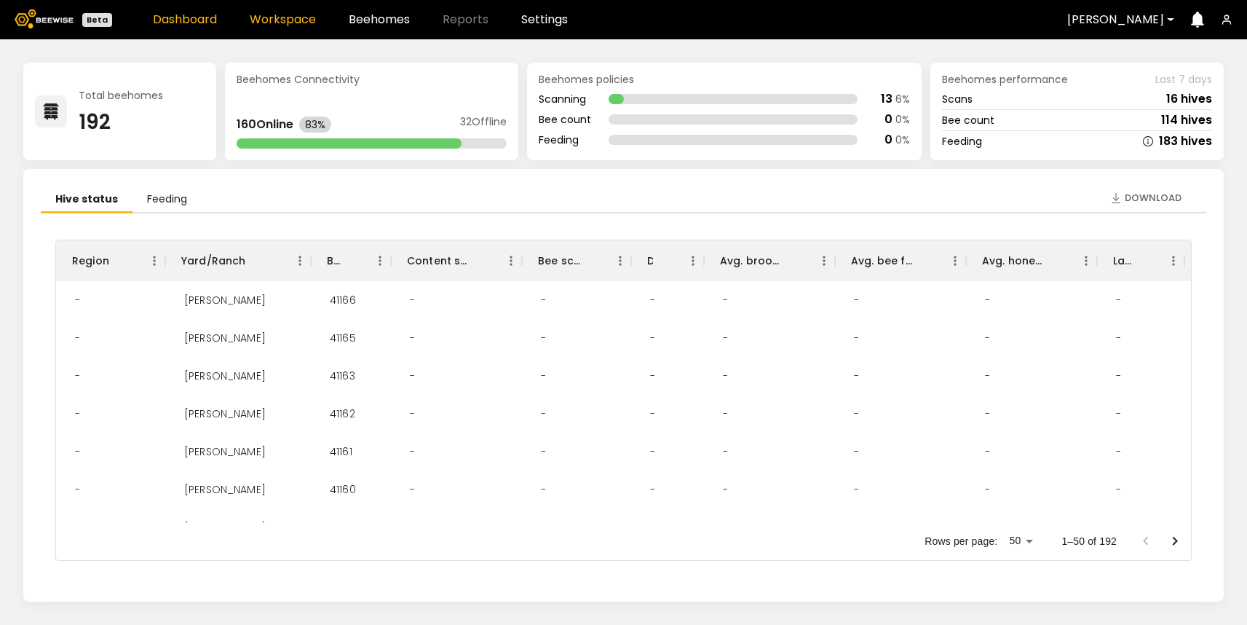
click at [268, 14] on link "Workspace" at bounding box center [283, 20] width 66 height 12
click at [297, 19] on link "Workspace" at bounding box center [283, 20] width 66 height 12
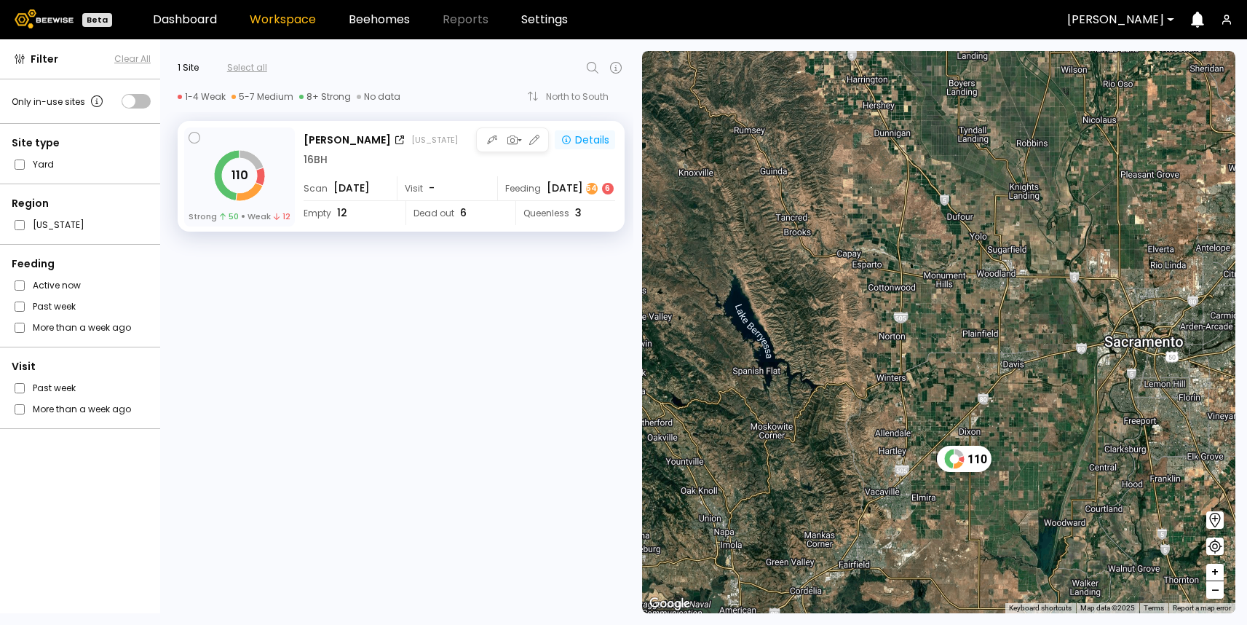
click at [596, 143] on div "Details" at bounding box center [585, 139] width 49 height 13
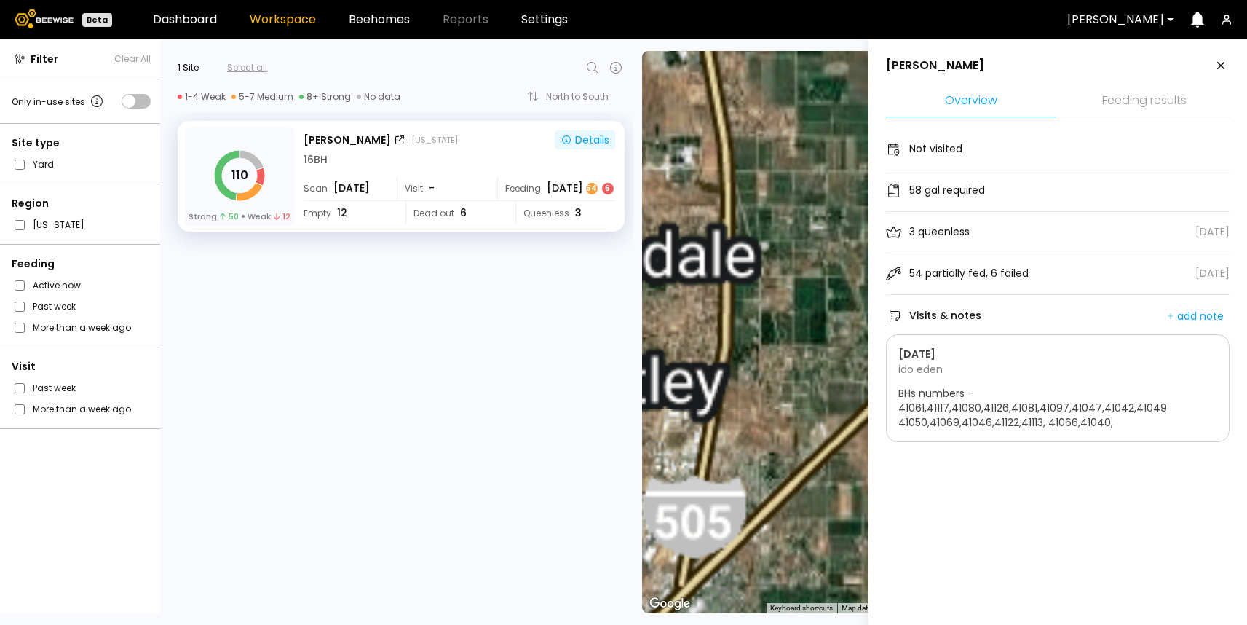
click at [1143, 111] on li "Feeding results" at bounding box center [1144, 101] width 170 height 31
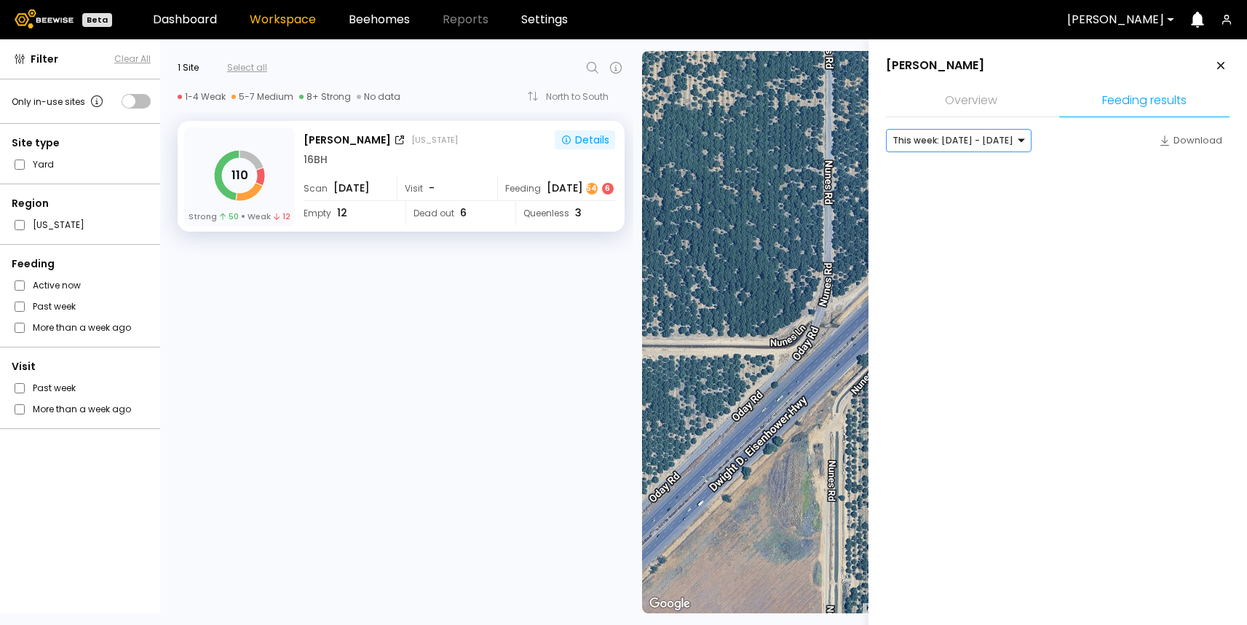
click at [995, 142] on div at bounding box center [953, 140] width 121 height 13
click at [992, 175] on div "Last week: [DATE] - [DATE]" at bounding box center [959, 171] width 128 height 9
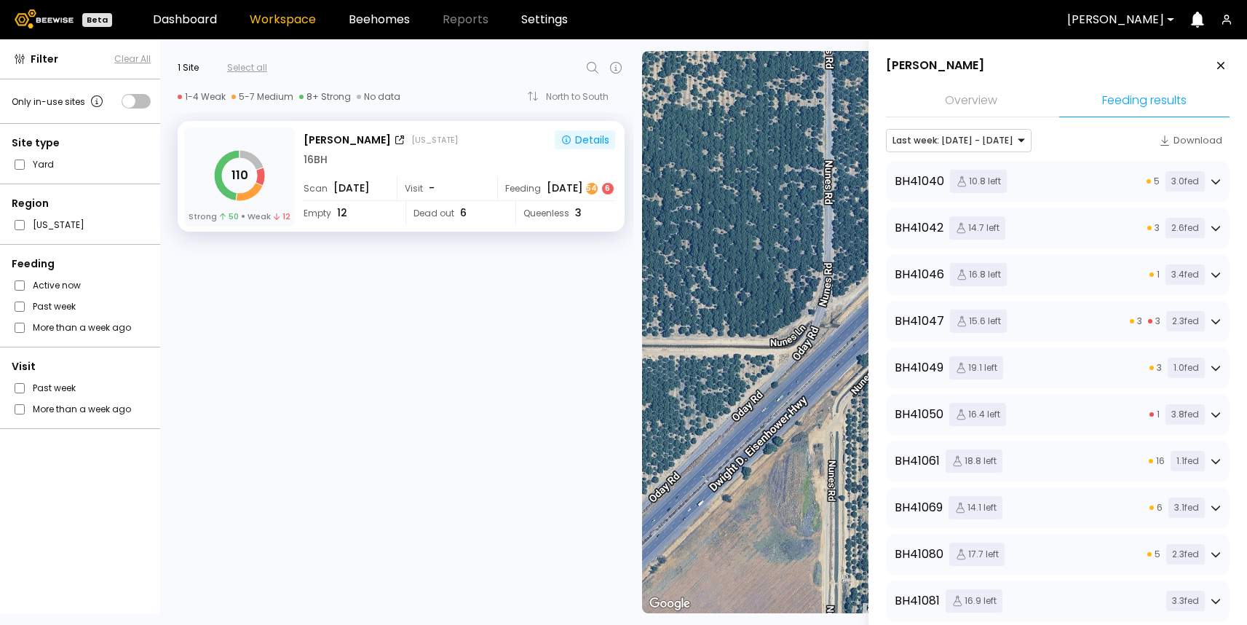
click at [1057, 183] on div "BH 41040 10.8 left 5 3.0 fed" at bounding box center [1058, 181] width 326 height 23
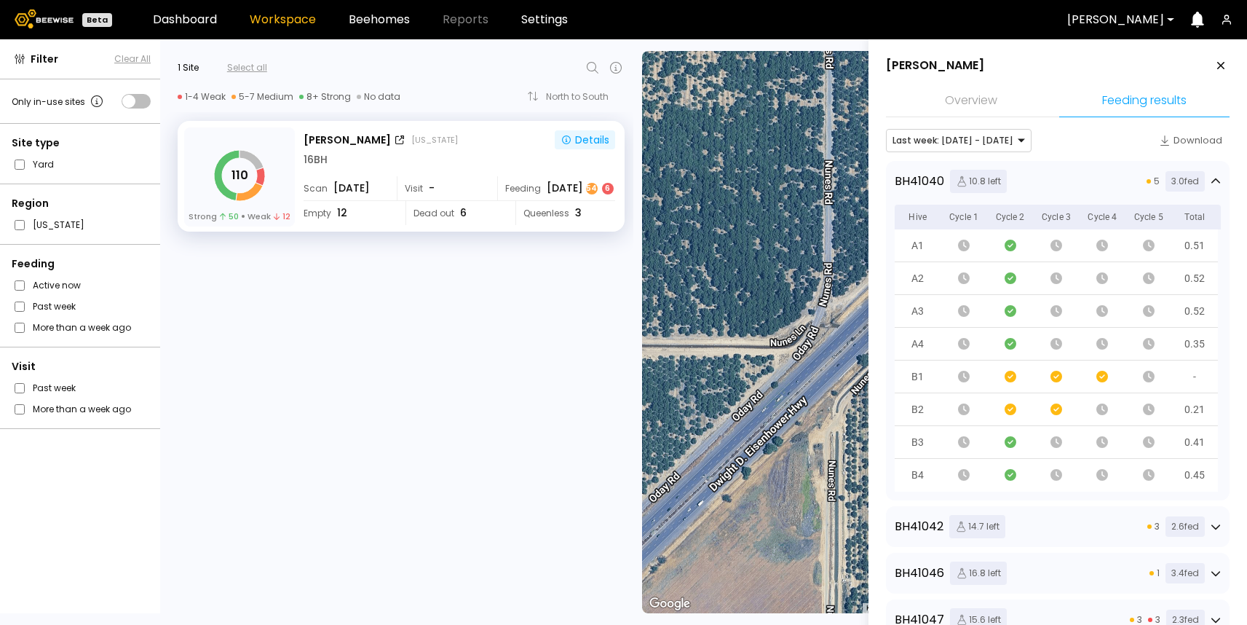
click at [1060, 186] on div "BH 41040 10.8 left 5 3.0 fed" at bounding box center [1058, 181] width 326 height 23
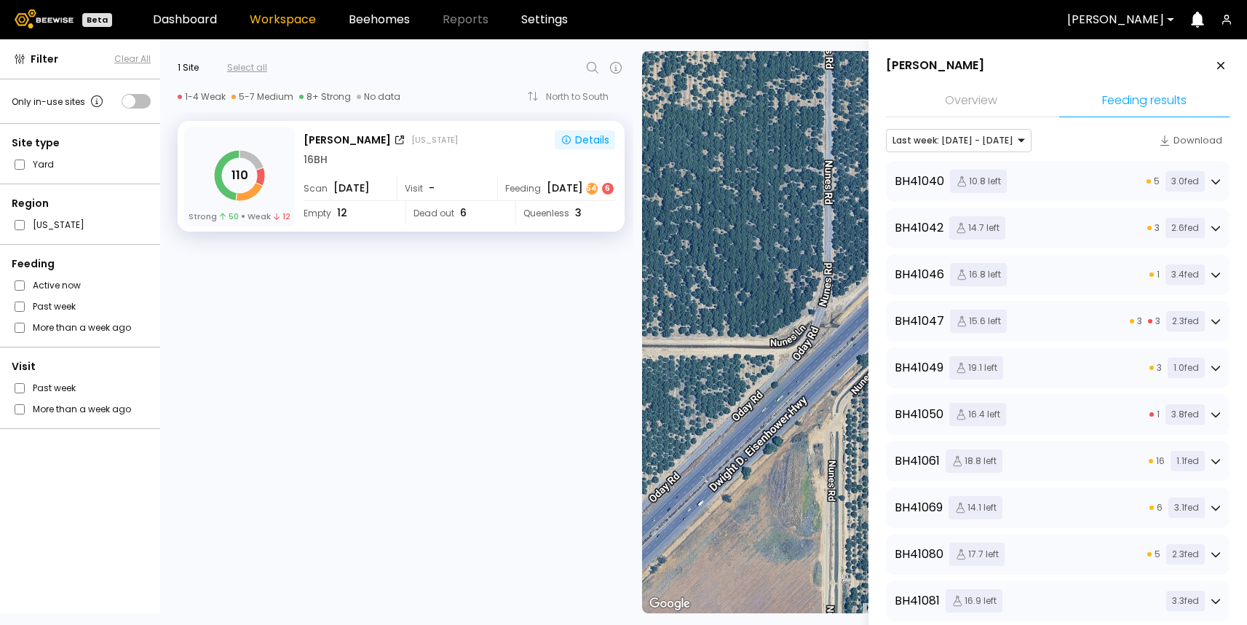
click at [1105, 176] on div "BH 41040 10.8 left 5 3.0 fed" at bounding box center [1058, 181] width 326 height 23
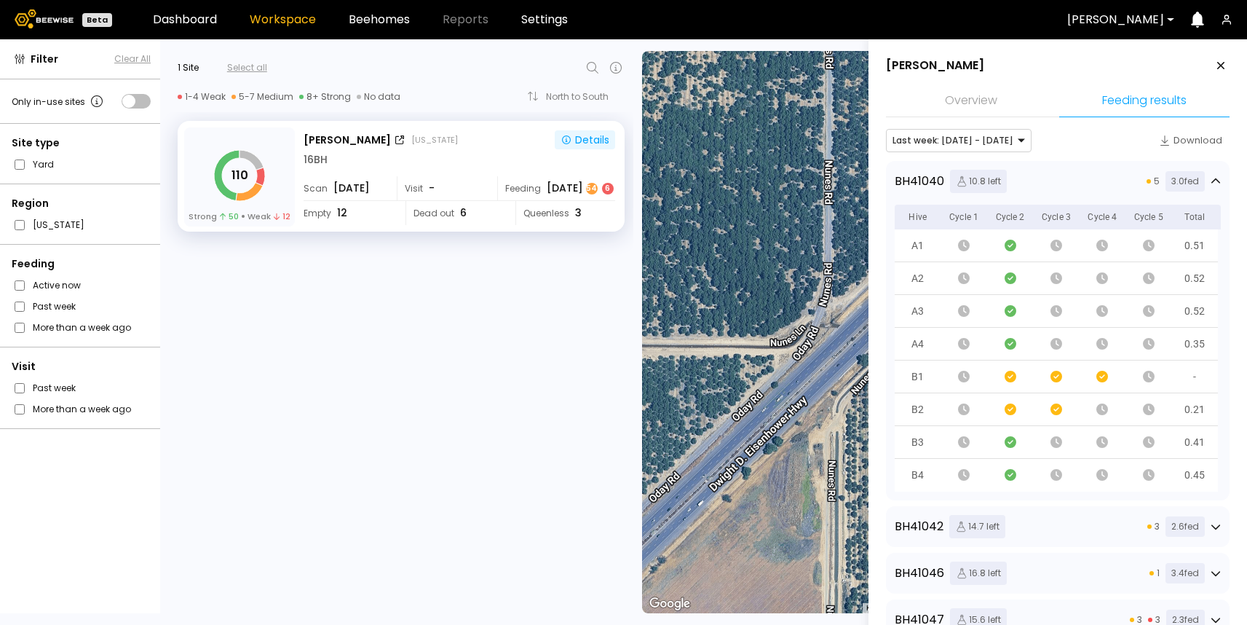
click at [1105, 178] on div "BH 41040 10.8 left 5 3.0 fed" at bounding box center [1058, 181] width 326 height 23
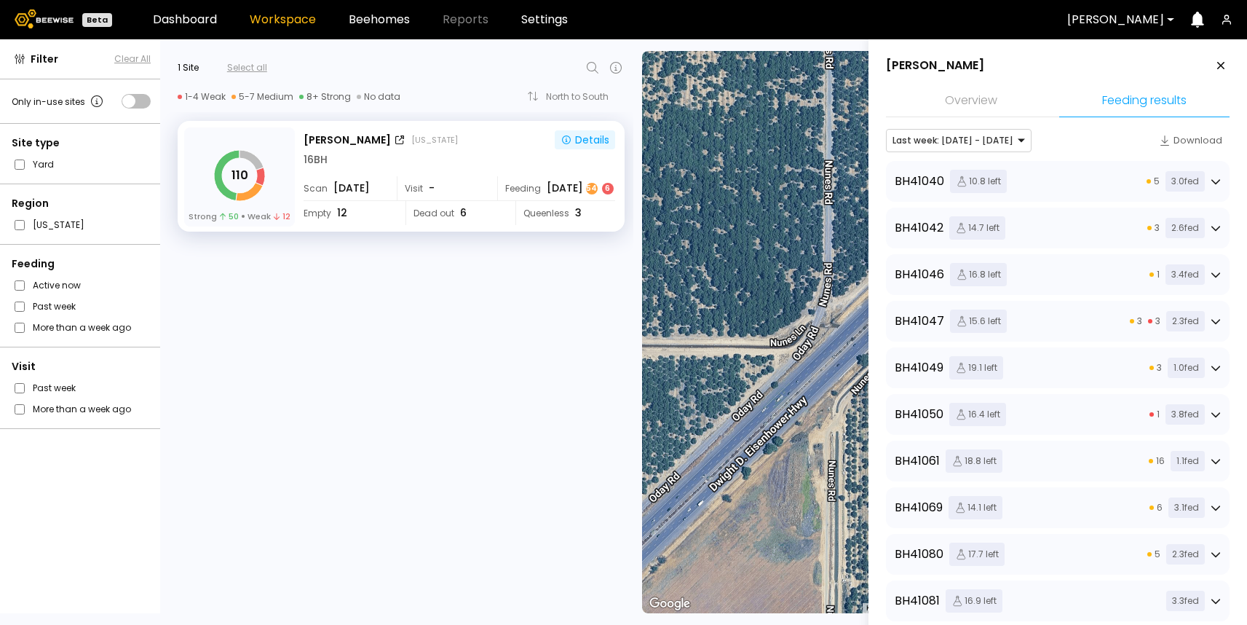
click at [1067, 177] on div "BH 41040 10.8 left 5 3.0 fed" at bounding box center [1058, 181] width 326 height 23
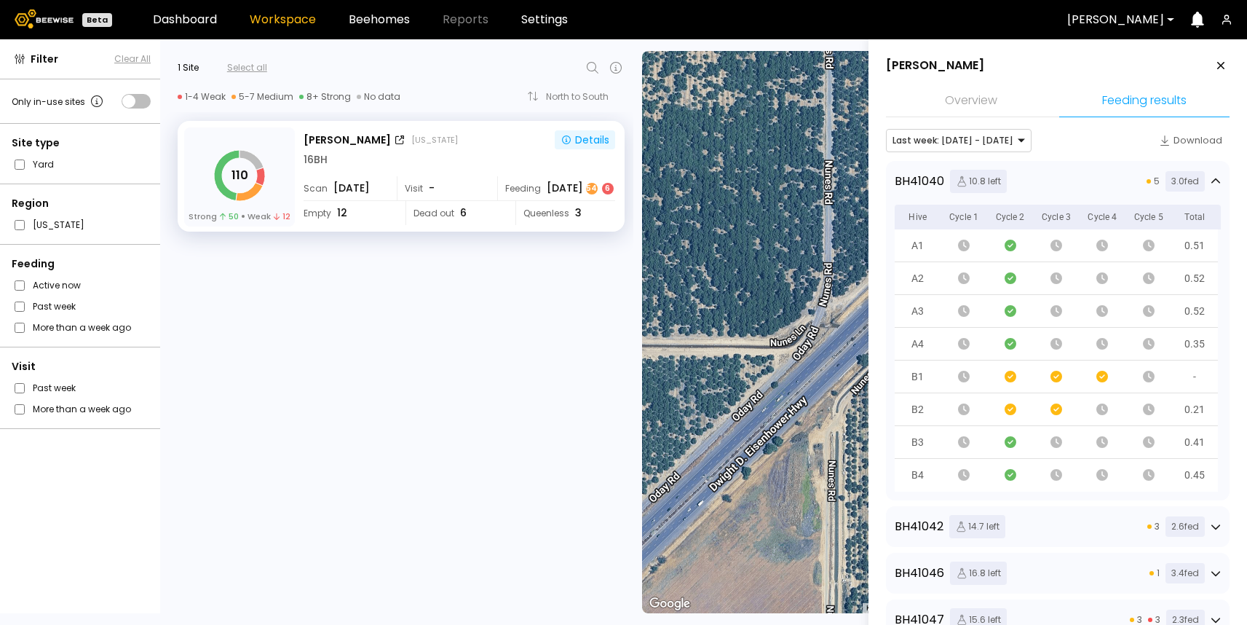
click at [1059, 181] on div "BH 41040 10.8 left 5 3.0 fed" at bounding box center [1058, 181] width 326 height 23
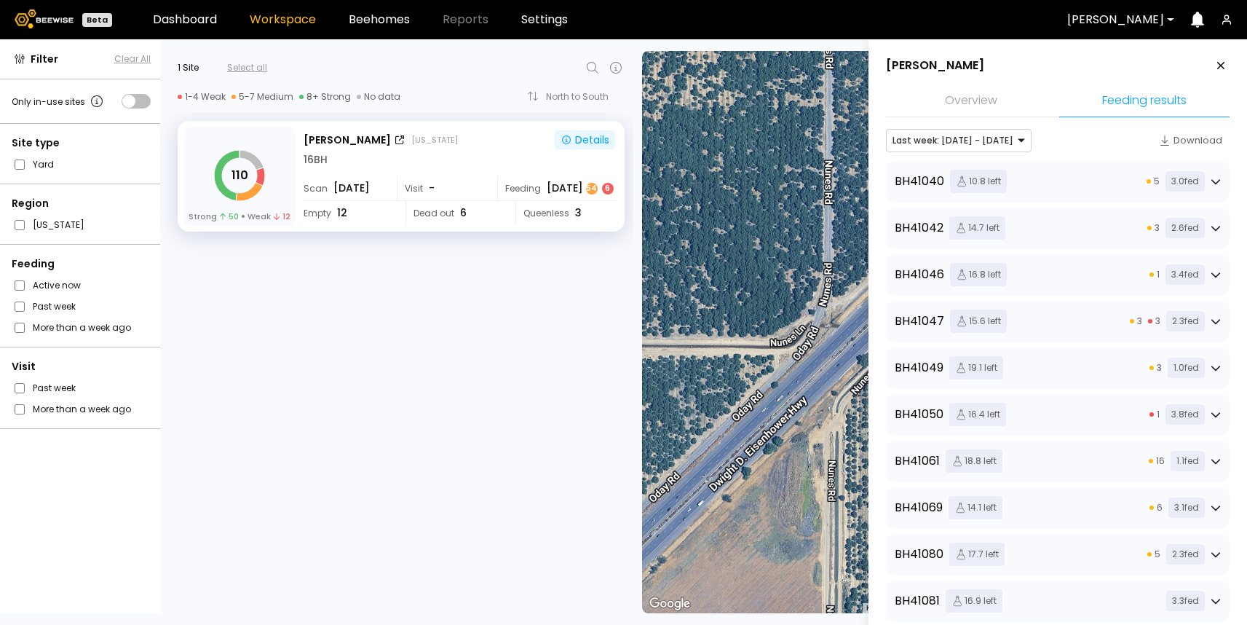
click at [1220, 60] on icon at bounding box center [1220, 65] width 17 height 17
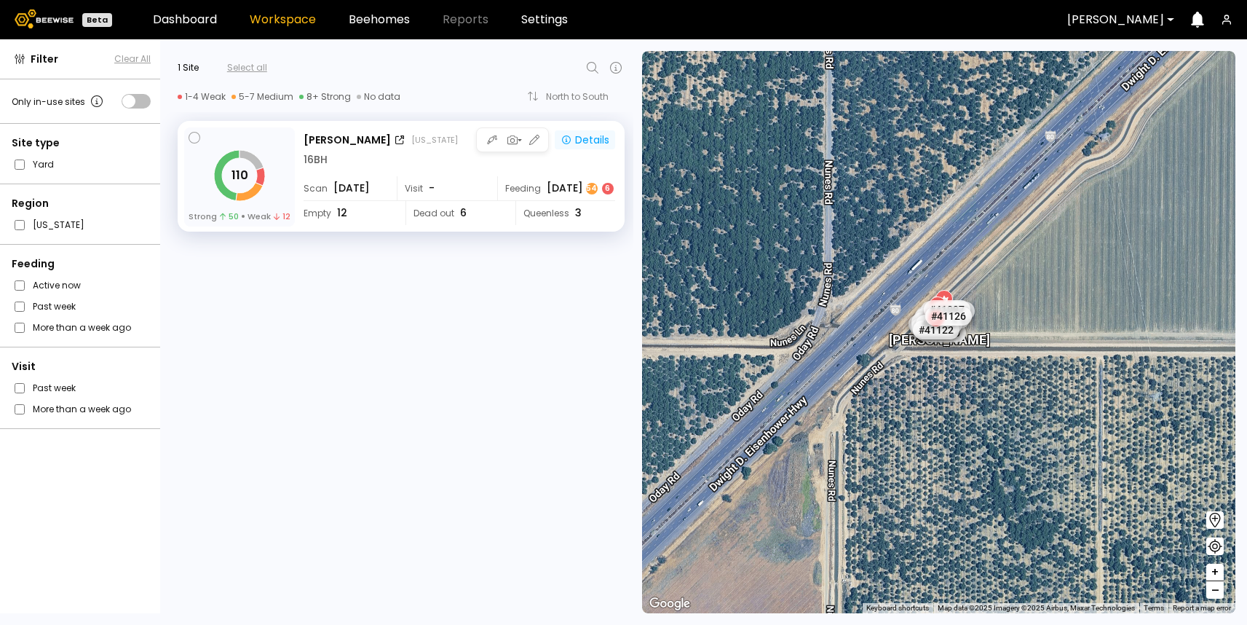
click at [583, 143] on div "Details" at bounding box center [585, 139] width 49 height 13
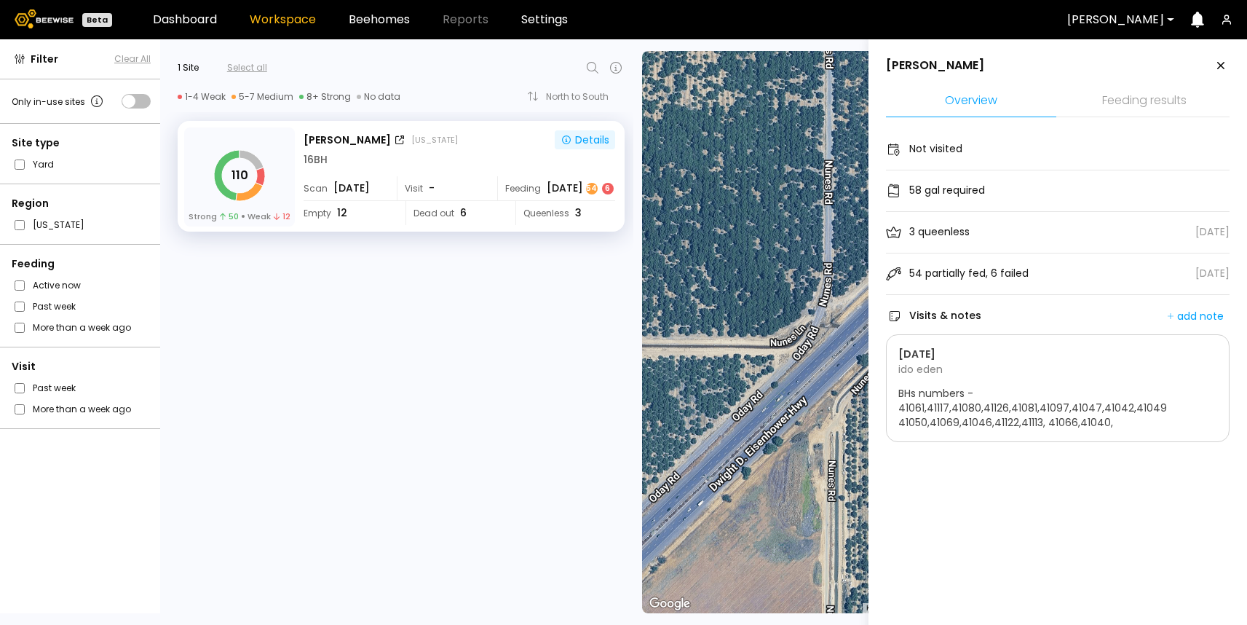
click at [1131, 100] on li "Feeding results" at bounding box center [1144, 101] width 170 height 31
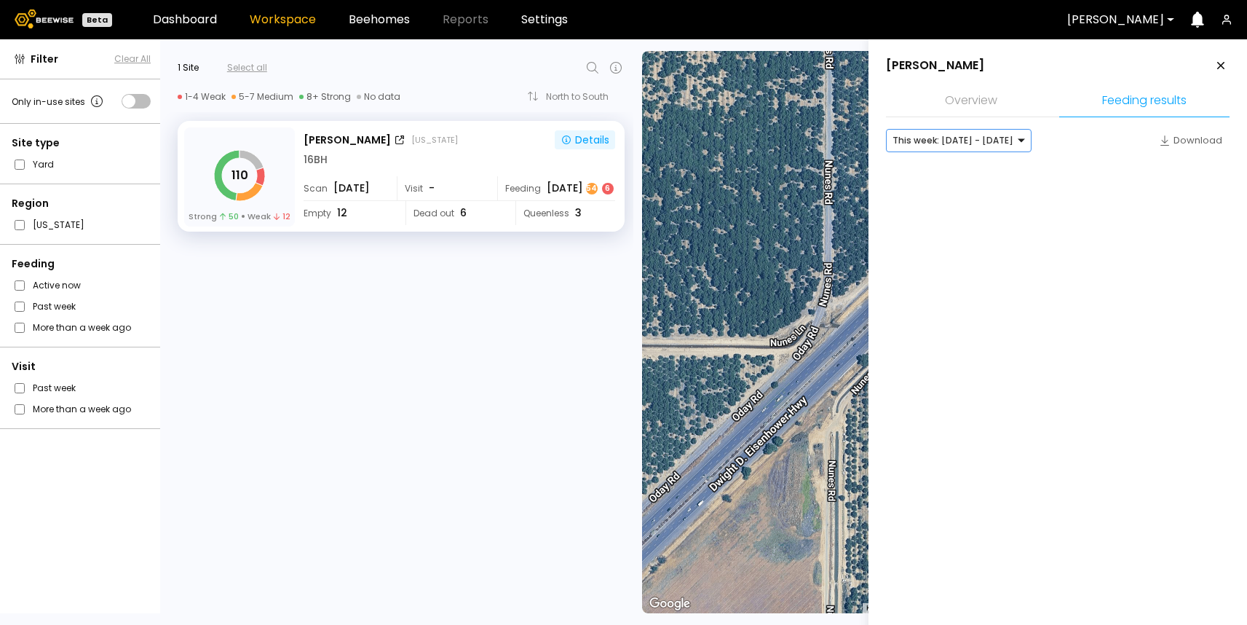
click at [963, 136] on div at bounding box center [953, 140] width 121 height 13
click at [949, 190] on div "Last month: [DATE] - [DATE]" at bounding box center [959, 191] width 128 height 9
click at [1002, 149] on div "Last month: [DATE] - [DATE]" at bounding box center [957, 141] width 141 height 22
click at [972, 173] on div "This week: [DATE] - [DATE]" at bounding box center [963, 171] width 136 height 9
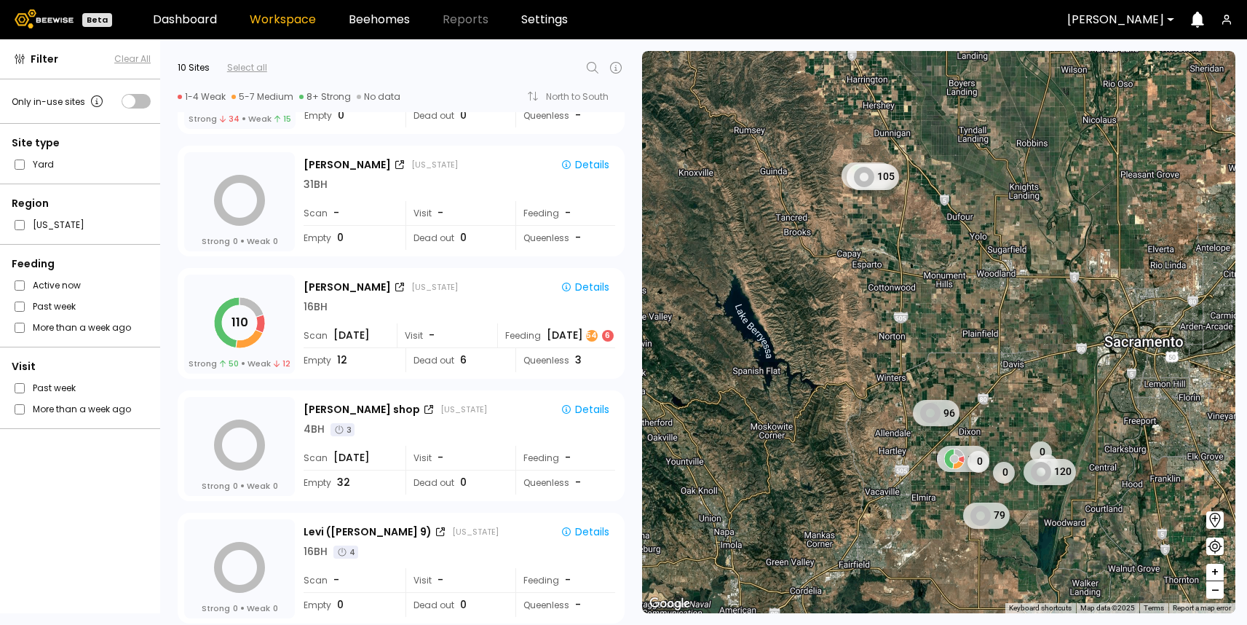
scroll to position [347, 0]
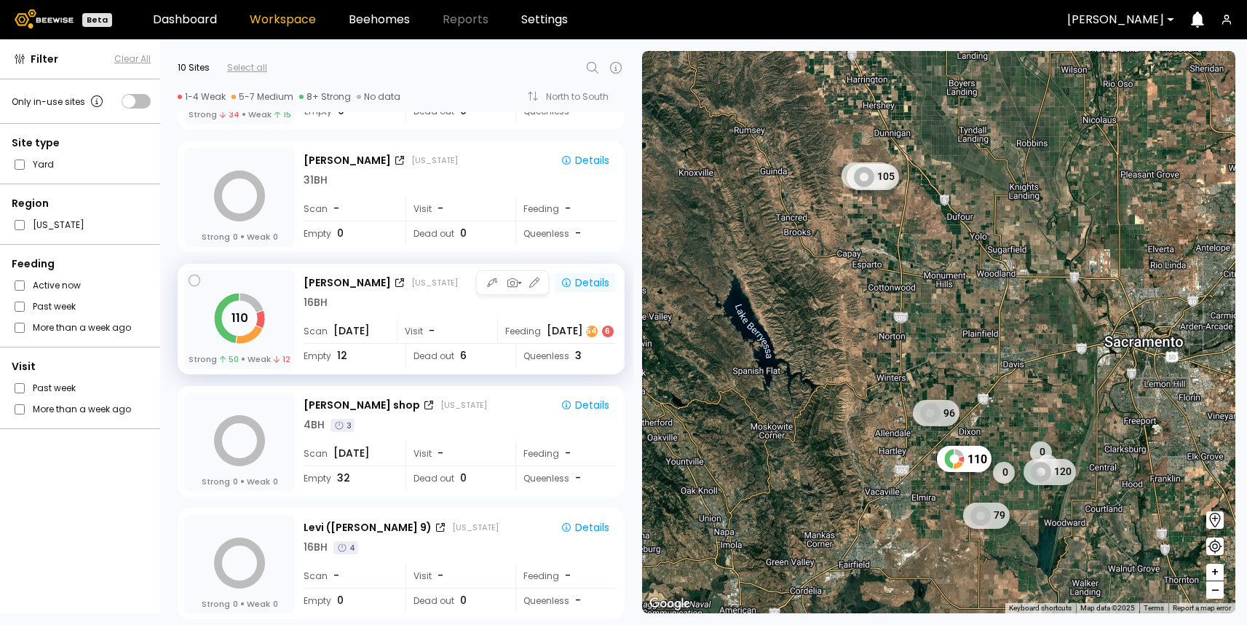
click at [602, 283] on div "Details" at bounding box center [585, 282] width 49 height 13
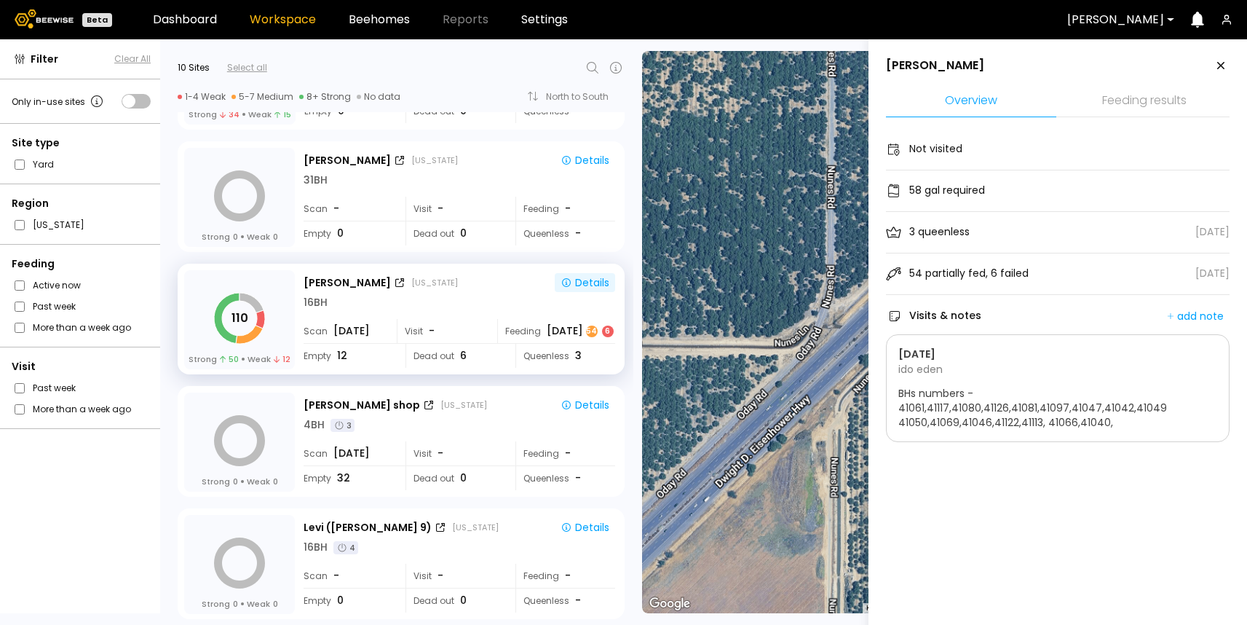
click at [1157, 103] on li "Feeding results" at bounding box center [1144, 101] width 170 height 31
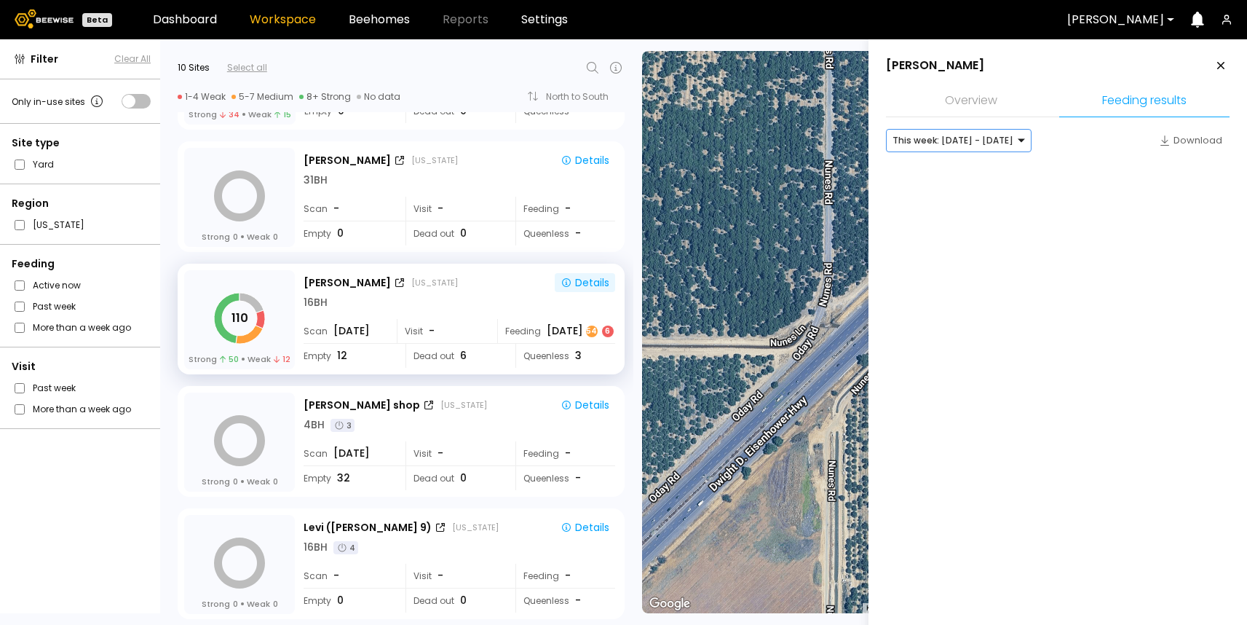
click at [967, 146] on div at bounding box center [953, 140] width 121 height 13
click at [955, 175] on div "Last week: [DATE] - [DATE]" at bounding box center [959, 171] width 128 height 9
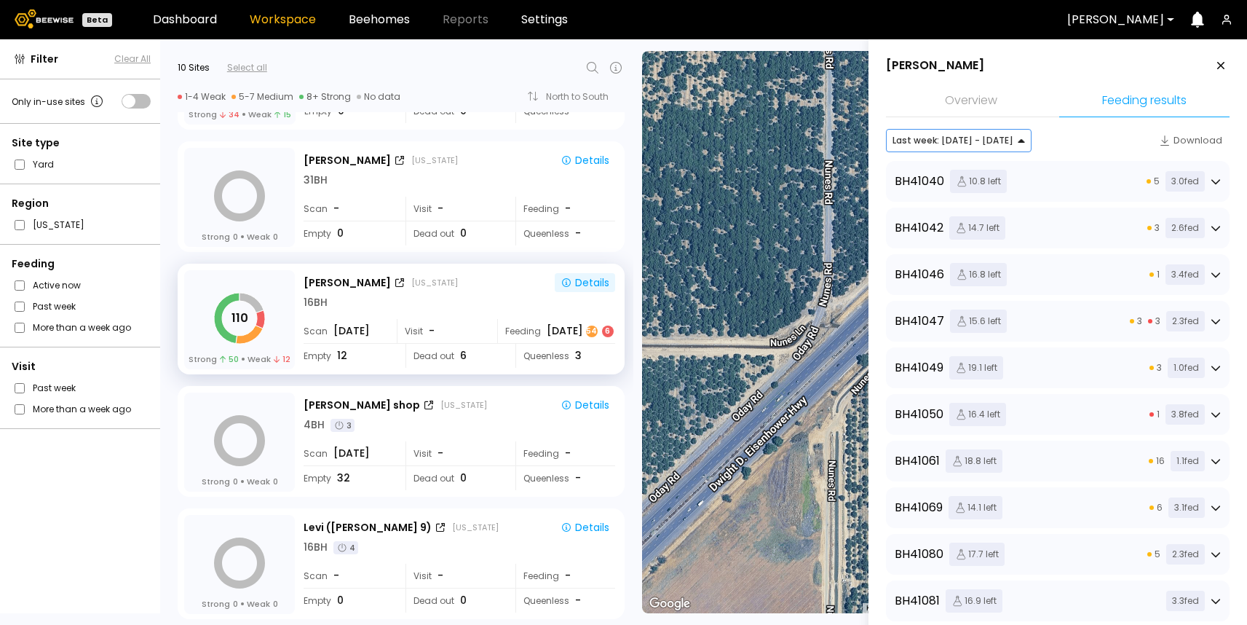
click at [944, 141] on div at bounding box center [953, 140] width 121 height 13
click at [1097, 138] on div "option [object Object], selected. [object Object], 1 of 2. 2 results available.…" at bounding box center [1058, 140] width 344 height 23
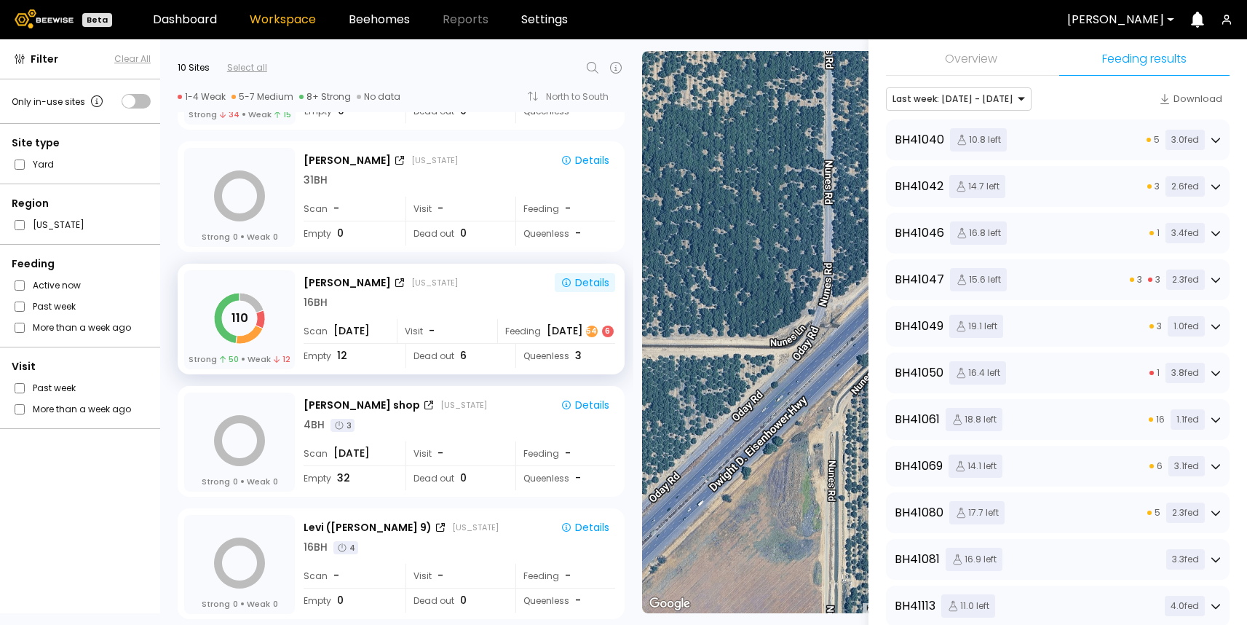
scroll to position [0, 0]
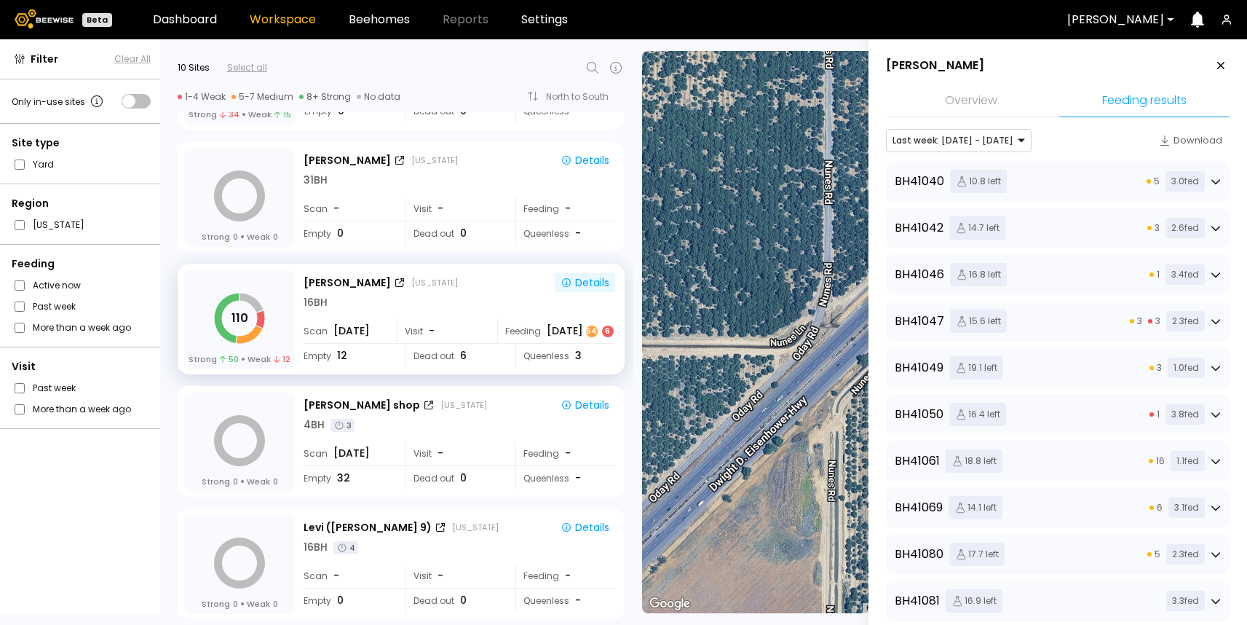
click at [1057, 181] on div "BH 41040 10.8 left 5 3.0 fed" at bounding box center [1058, 181] width 326 height 23
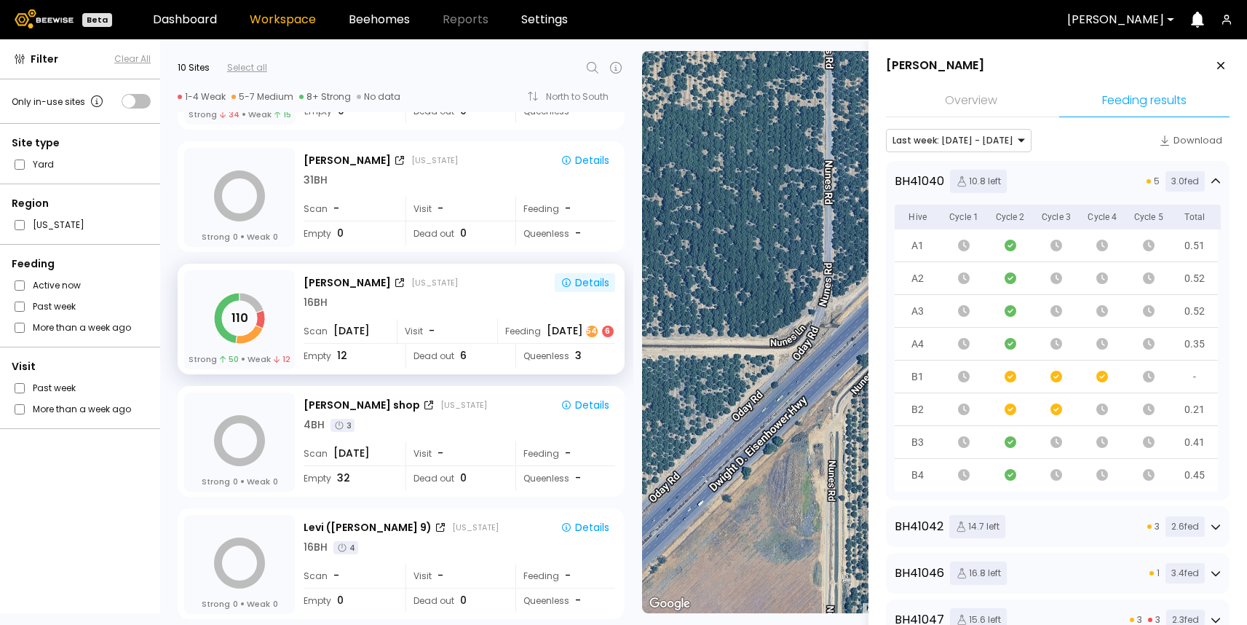
click at [1066, 189] on div "BH 41040 10.8 left 5 3.0 fed" at bounding box center [1058, 181] width 326 height 23
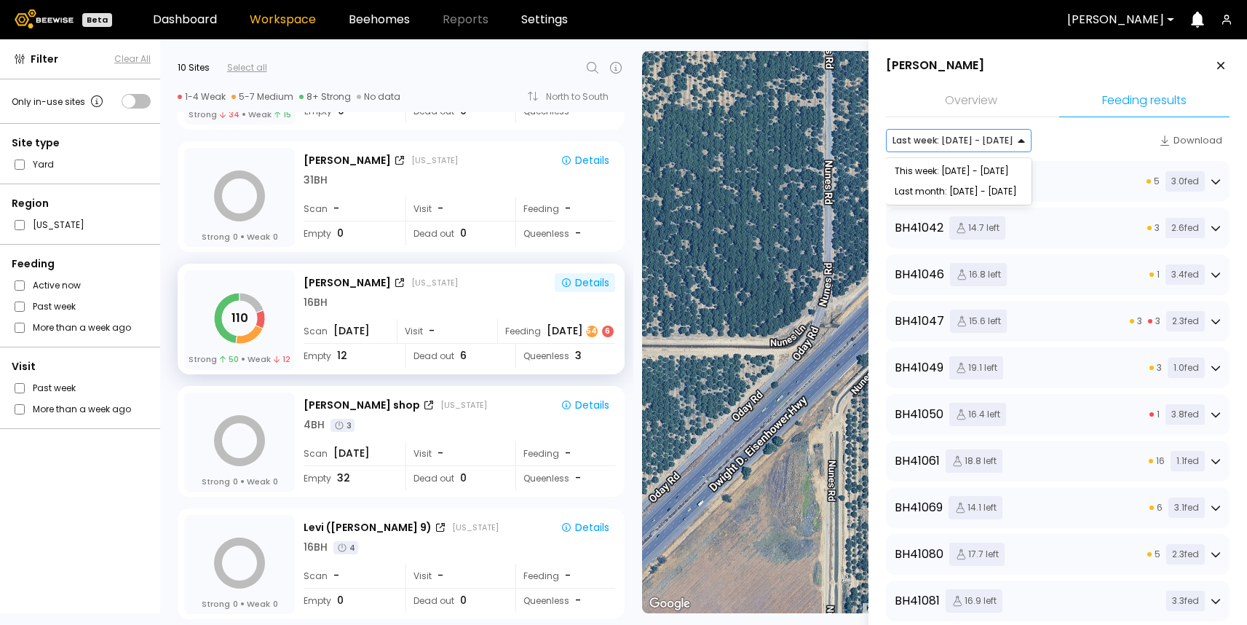
click at [992, 141] on div at bounding box center [953, 140] width 121 height 13
click at [924, 183] on div "Last month: [DATE] - [DATE]" at bounding box center [959, 191] width 146 height 20
click at [923, 189] on div "Last month: [DATE] - [DATE]" at bounding box center [959, 191] width 128 height 9
click at [1062, 183] on div "BH 41040 10.8 left 7 6.3 fed" at bounding box center [1058, 181] width 326 height 23
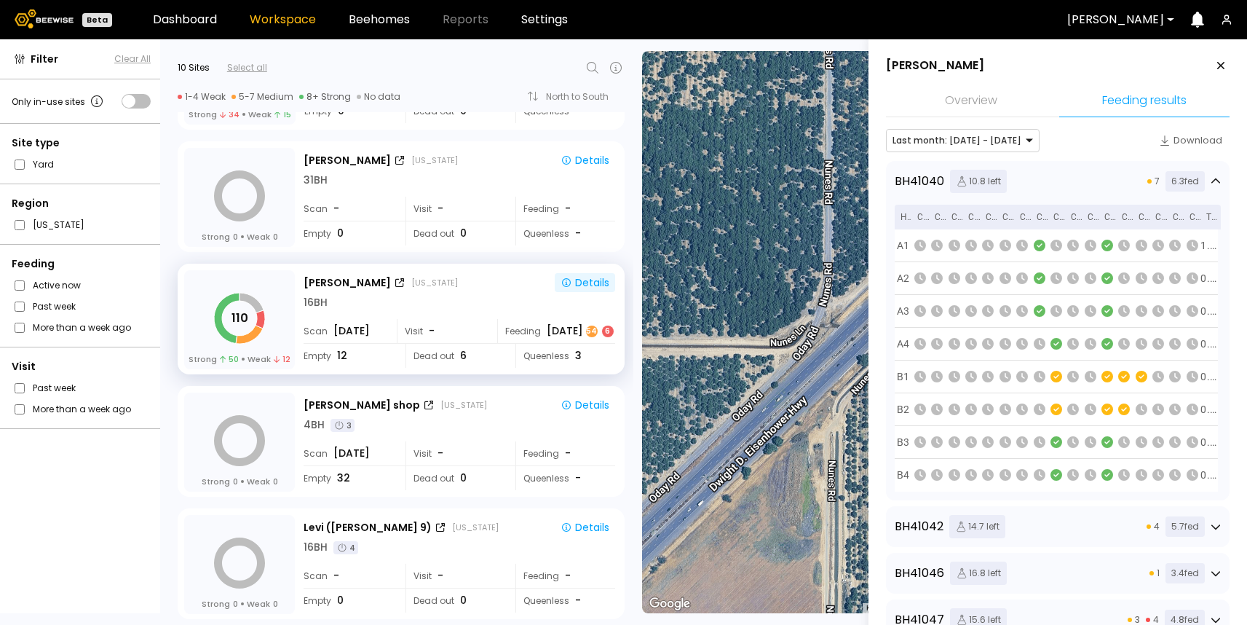
click at [1110, 183] on div "BH 41040 10.8 left 7 6.3 fed" at bounding box center [1058, 181] width 326 height 23
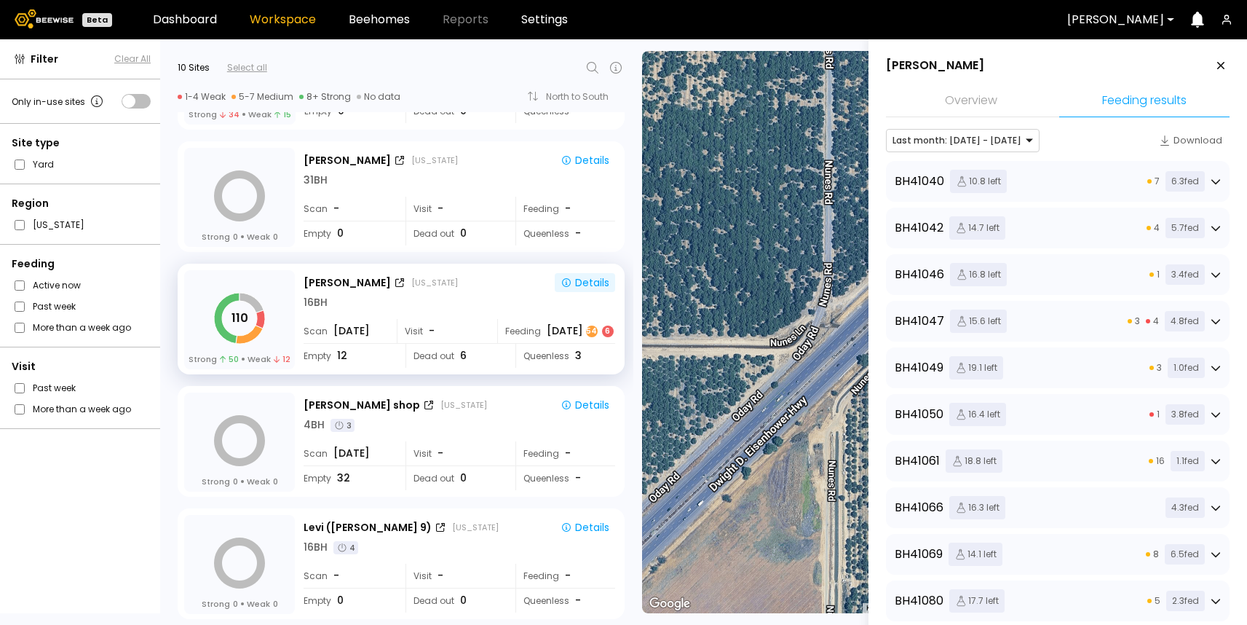
click at [1105, 186] on div "BH 41040 10.8 left 7 6.3 fed" at bounding box center [1058, 181] width 326 height 23
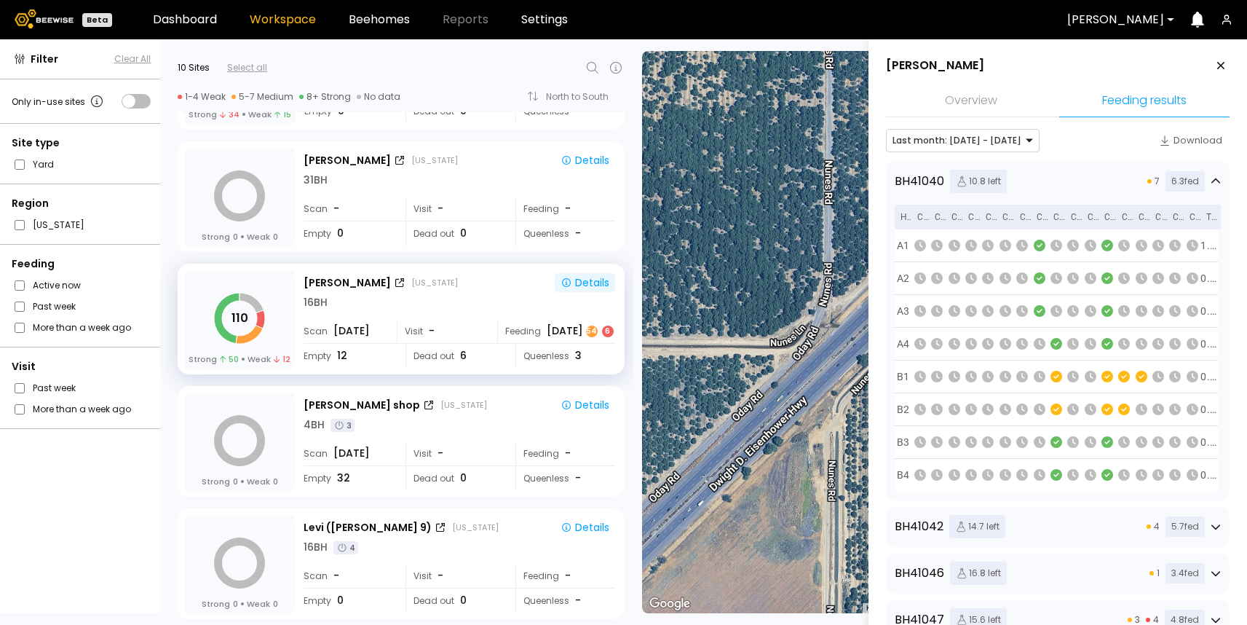
click at [1062, 178] on div "BH 41040 10.8 left 7 6.3 fed" at bounding box center [1058, 181] width 326 height 23
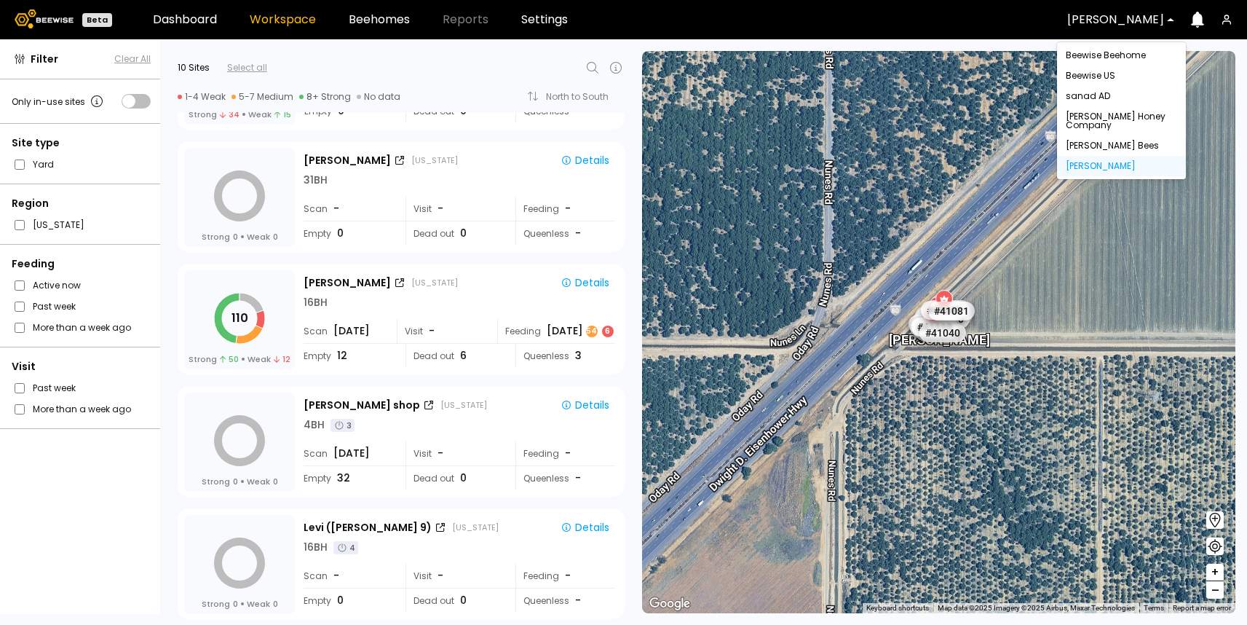
click at [1102, 9] on div "[PERSON_NAME]" at bounding box center [1115, 19] width 117 height 33
click at [1127, 58] on div "Beewise Beehome" at bounding box center [1121, 55] width 111 height 9
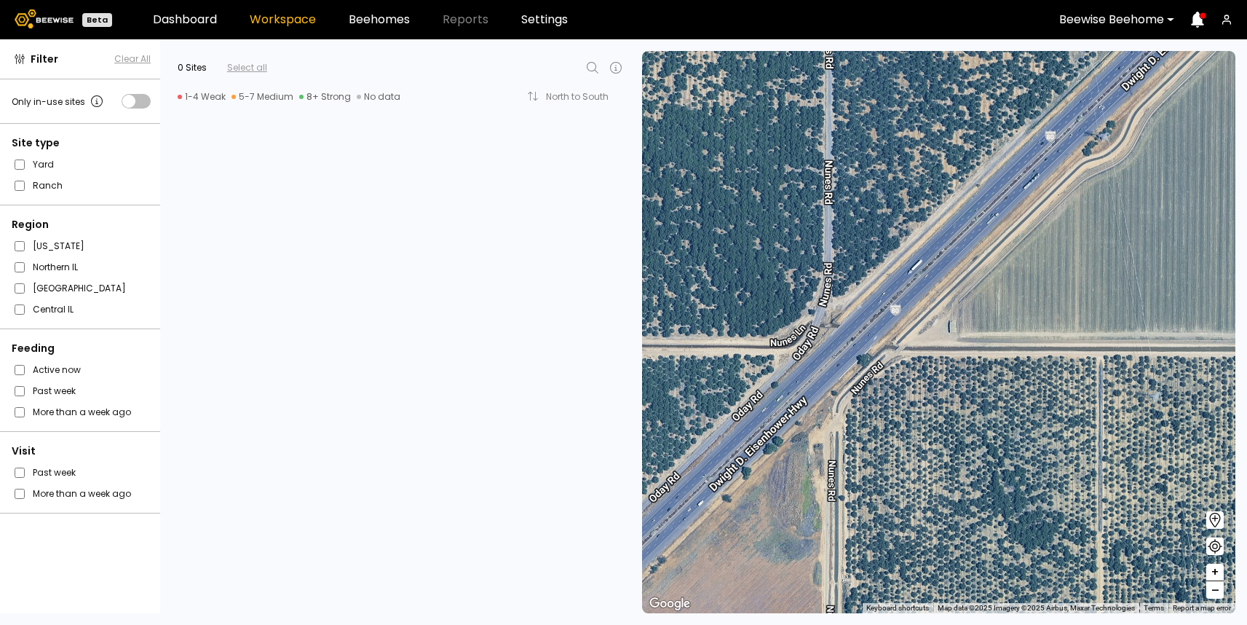
click at [22, 422] on div "Feeding Active now Past week More than a week ago" at bounding box center [81, 379] width 162 height 103
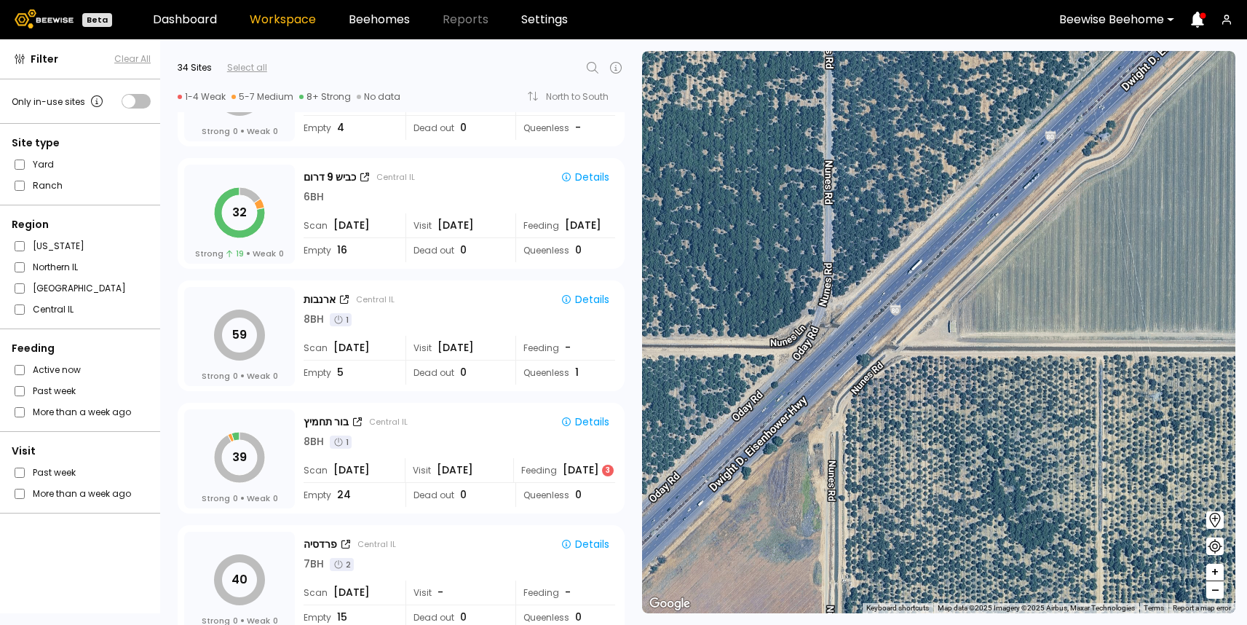
scroll to position [818, 0]
click at [52, 395] on label "Past week" at bounding box center [54, 390] width 43 height 15
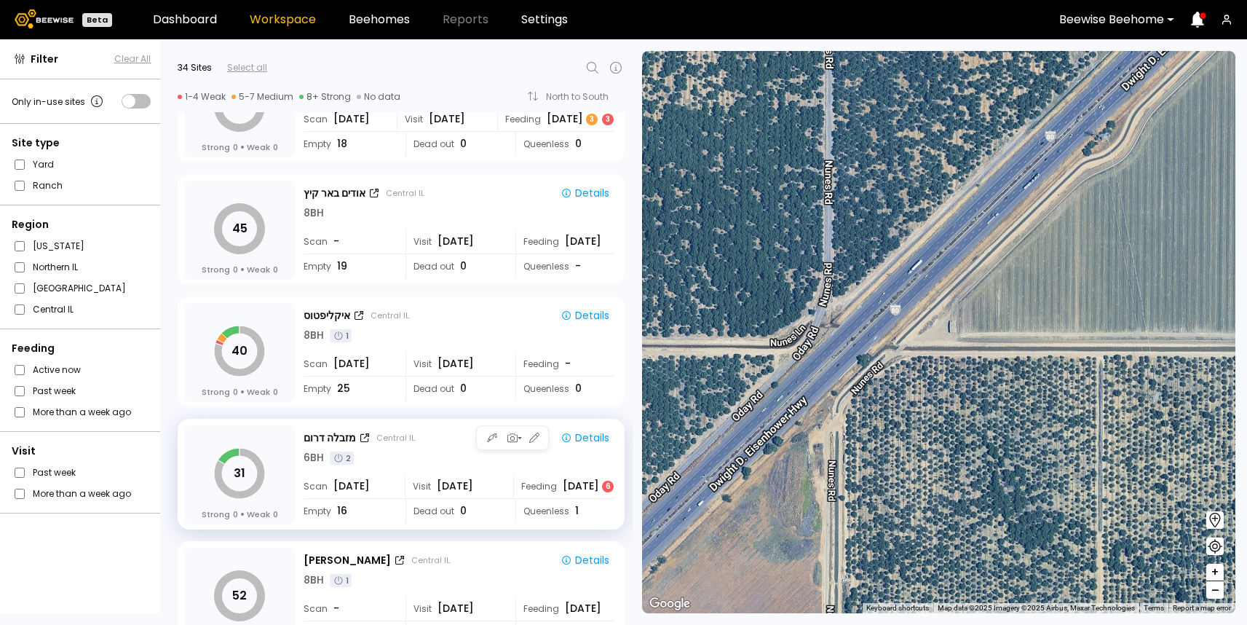
scroll to position [2901, 0]
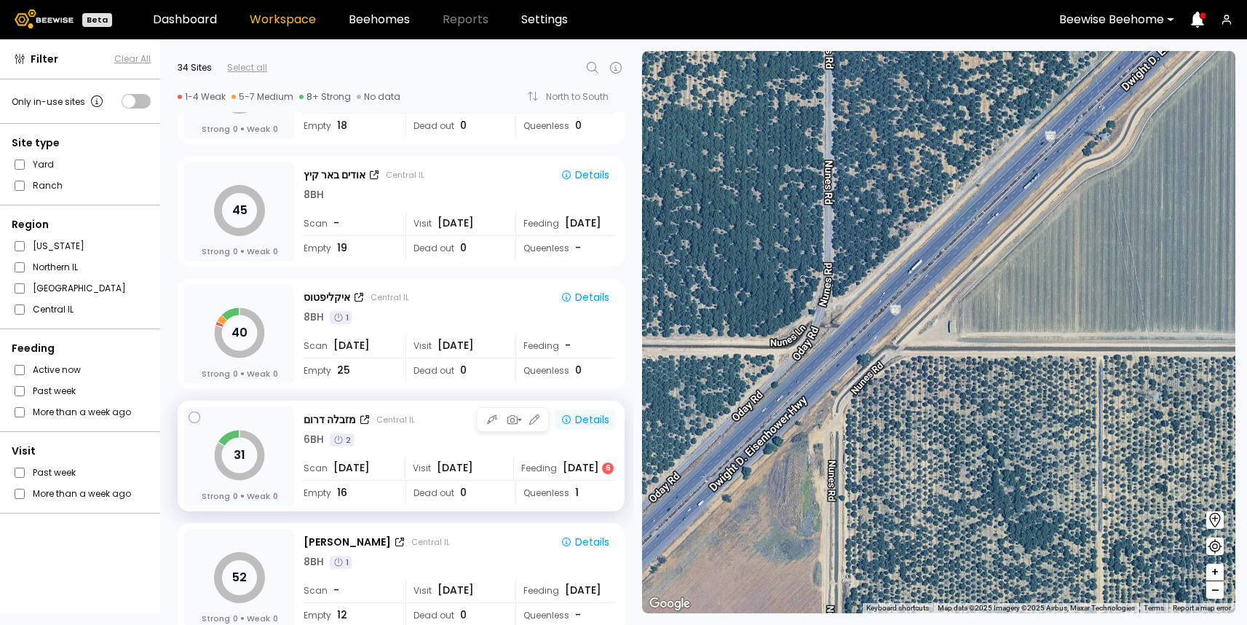
click at [593, 422] on div "Details" at bounding box center [585, 419] width 49 height 13
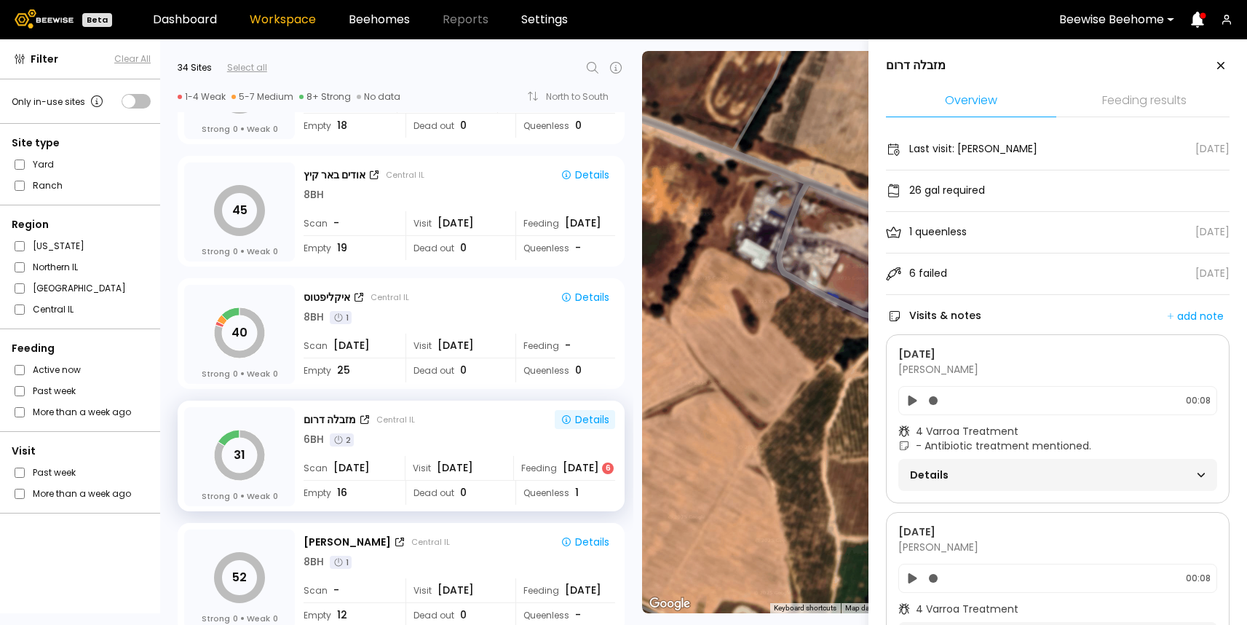
click at [1154, 106] on li "Feeding results" at bounding box center [1144, 101] width 170 height 31
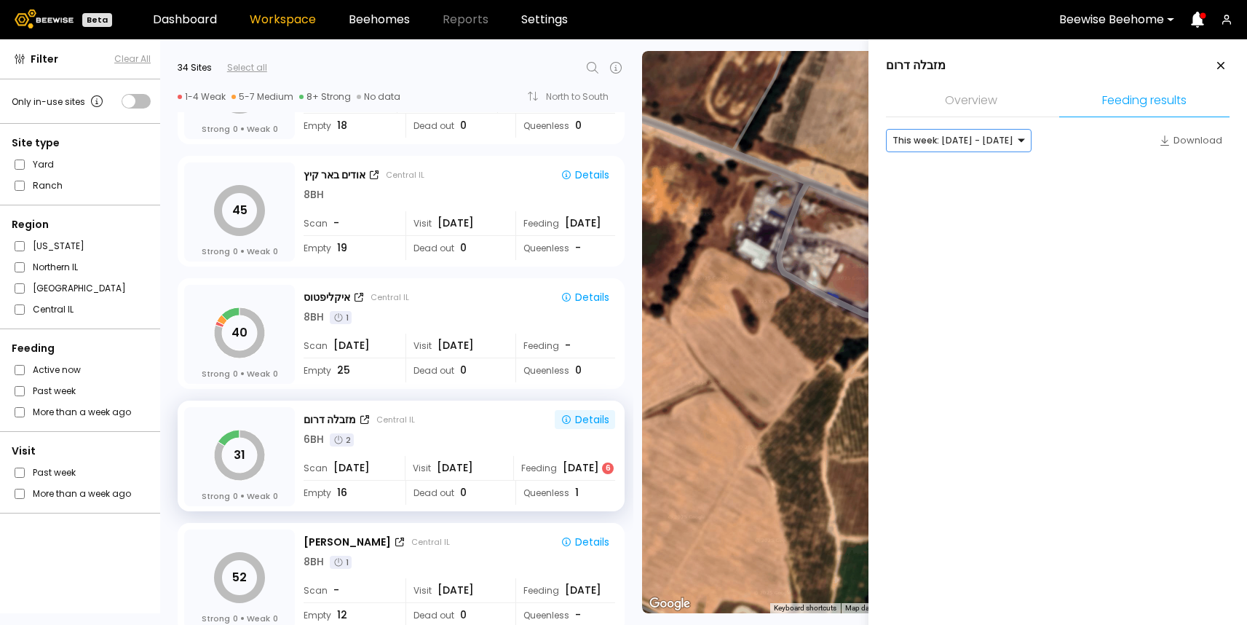
click at [968, 146] on div at bounding box center [953, 140] width 121 height 13
click at [958, 173] on div "Last week: [DATE] - [DATE]" at bounding box center [959, 171] width 128 height 9
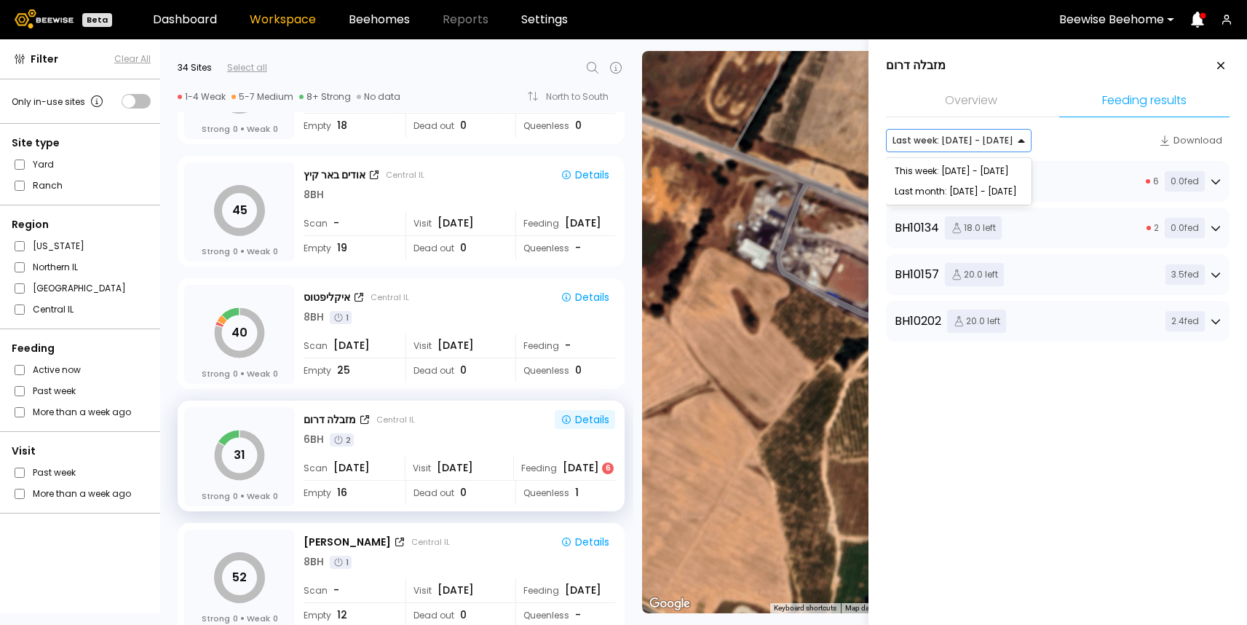
click at [984, 145] on div at bounding box center [953, 140] width 121 height 13
click at [970, 183] on div "Last month: [DATE] - [DATE]" at bounding box center [959, 191] width 146 height 20
click at [958, 193] on div "Last month: [DATE] - [DATE]" at bounding box center [959, 191] width 128 height 9
click at [984, 146] on div at bounding box center [957, 140] width 129 height 13
click at [973, 167] on div "This week: [DATE] - [DATE]" at bounding box center [963, 171] width 136 height 9
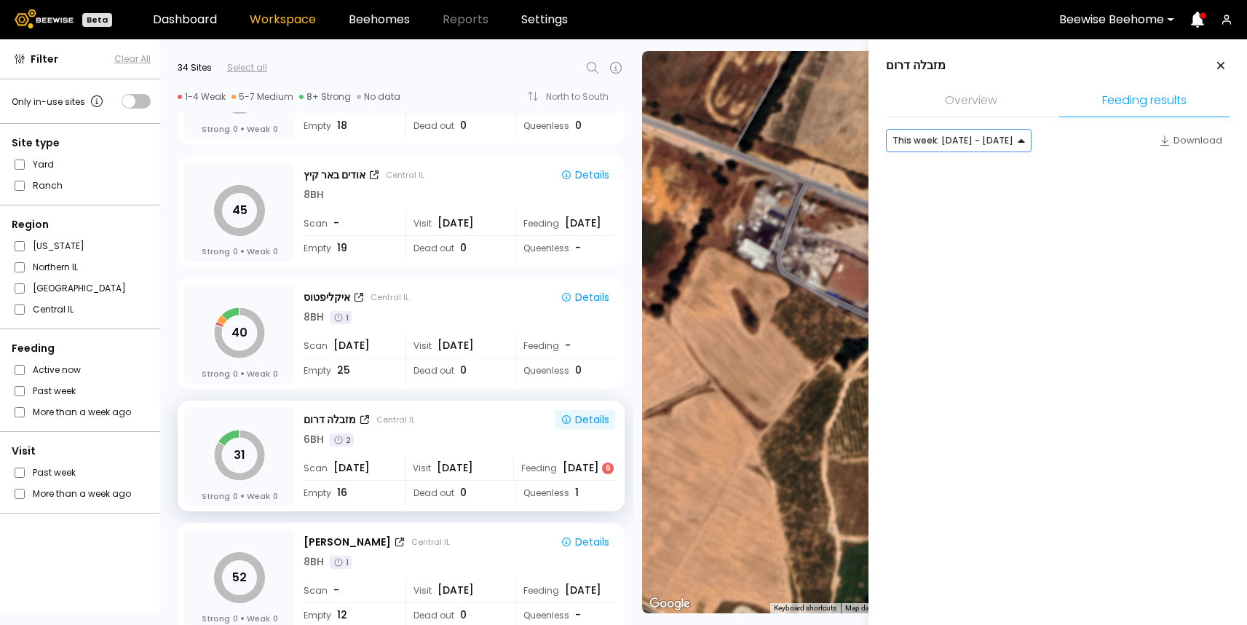
click at [957, 137] on div at bounding box center [953, 140] width 121 height 13
click at [939, 173] on div "Last week: [DATE] - [DATE]" at bounding box center [959, 171] width 128 height 9
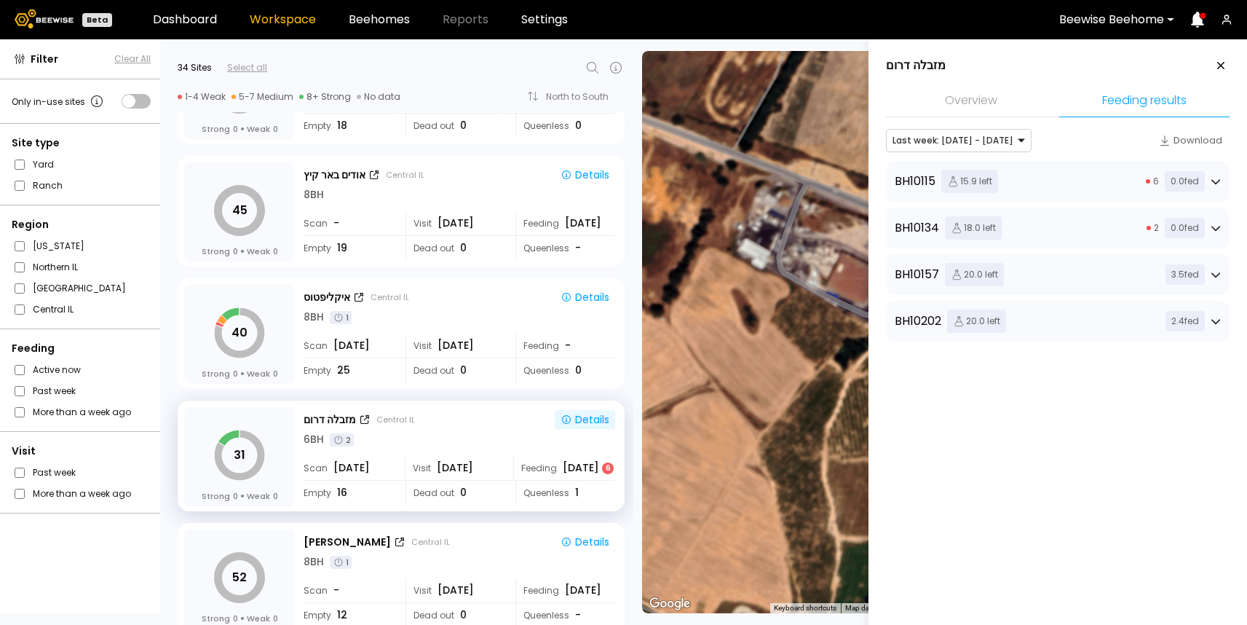
click at [1049, 224] on div "BH 10134 18.0 left 2 0.0 fed" at bounding box center [1058, 227] width 326 height 23
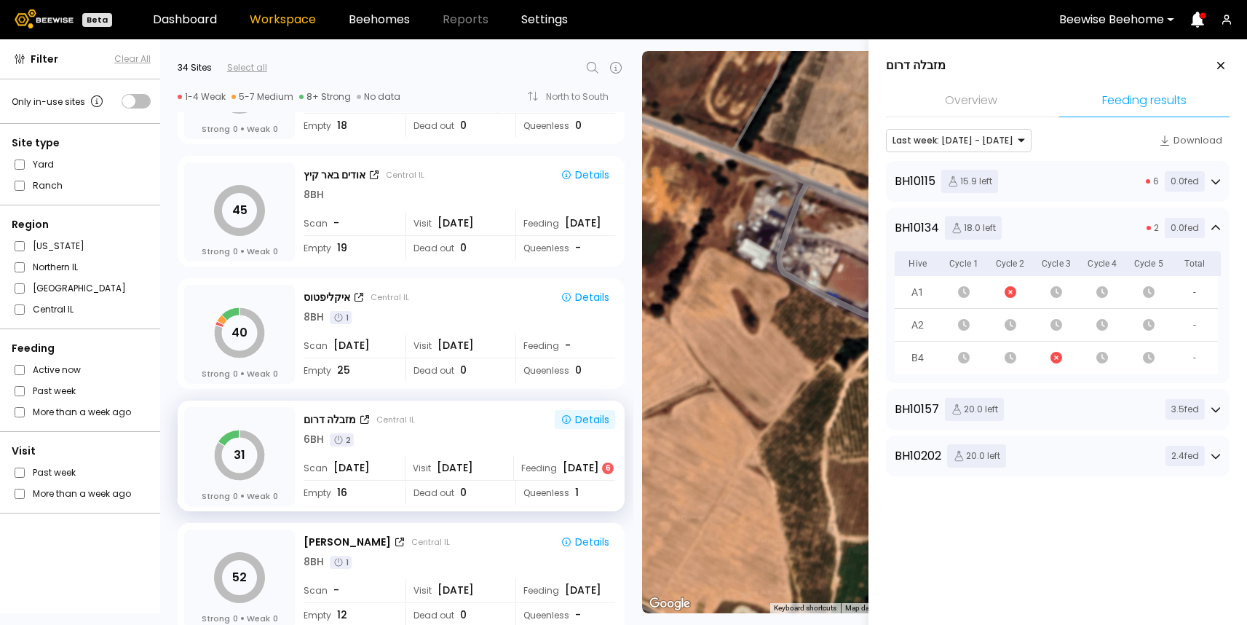
click at [1027, 410] on div "BH 10157 20.0 left 3.5 fed" at bounding box center [1058, 409] width 326 height 23
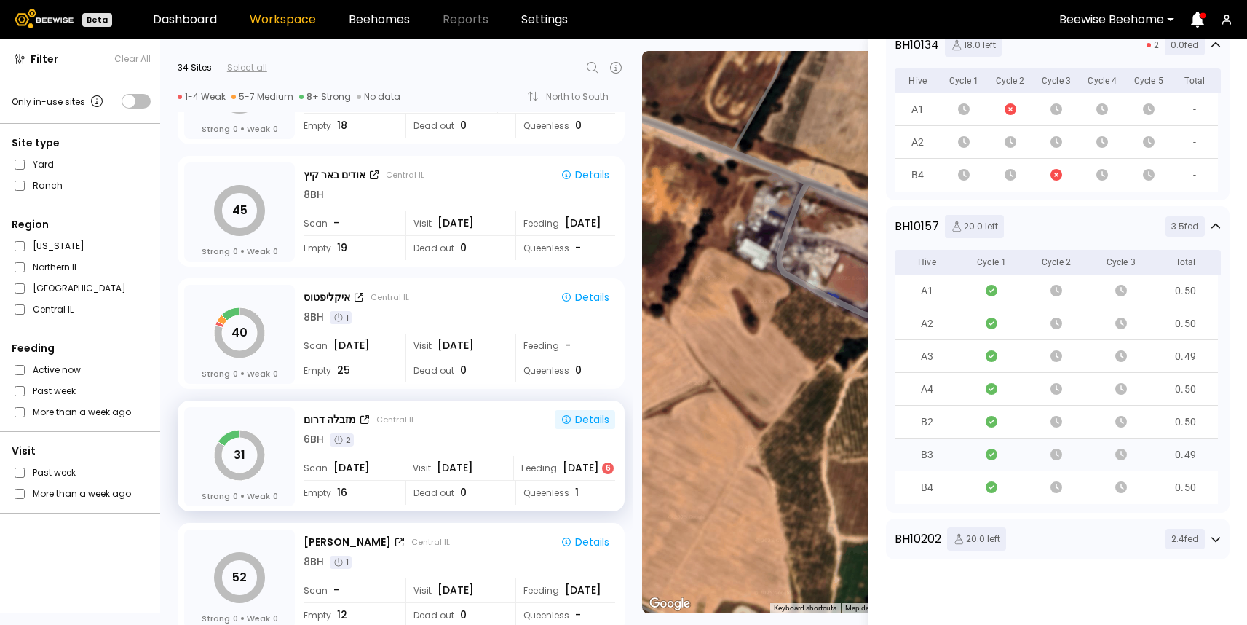
scroll to position [0, 0]
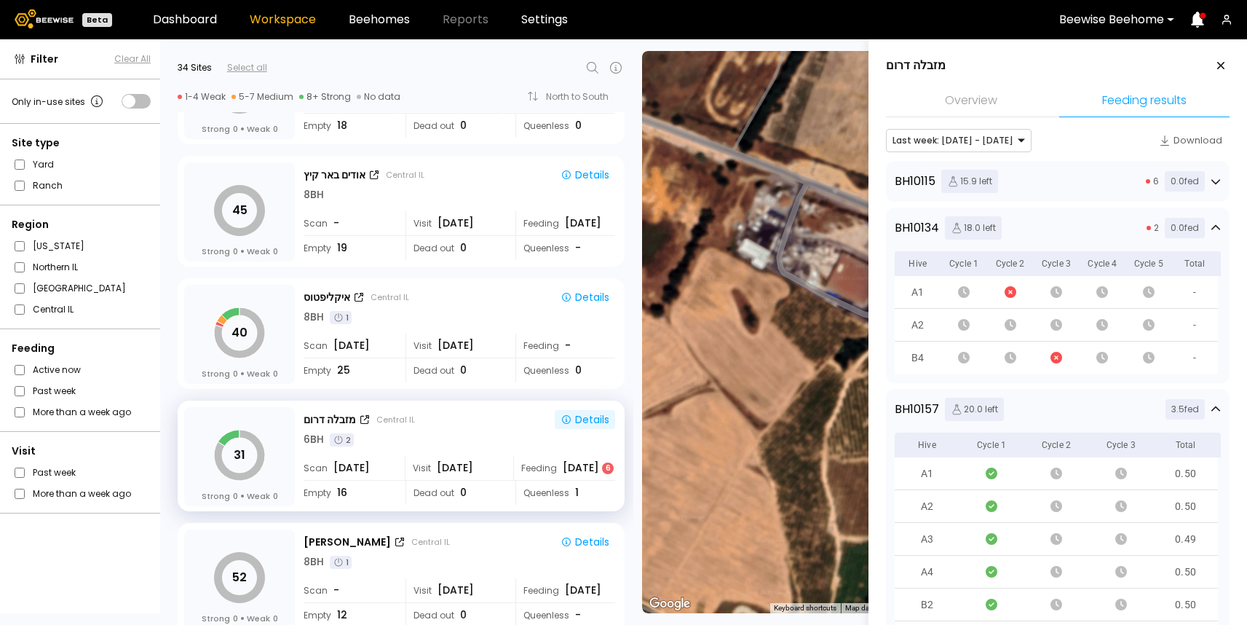
click at [1137, 31] on div "Beewise Beehome" at bounding box center [1111, 19] width 125 height 33
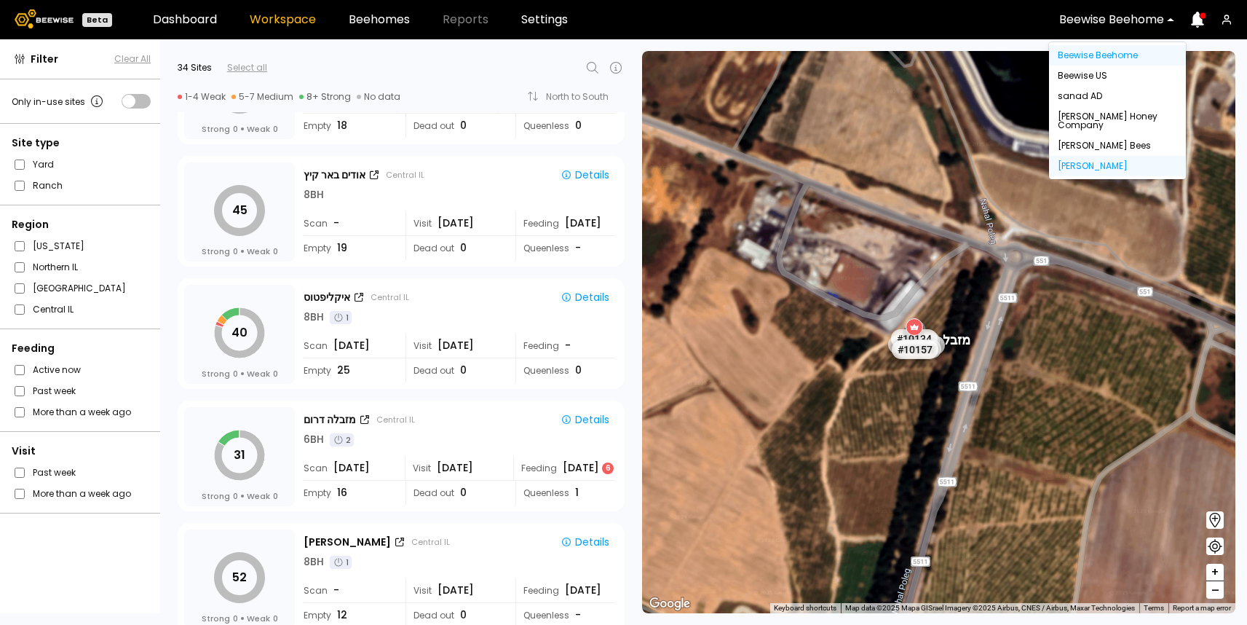
click at [1078, 162] on div "[PERSON_NAME]" at bounding box center [1117, 166] width 119 height 9
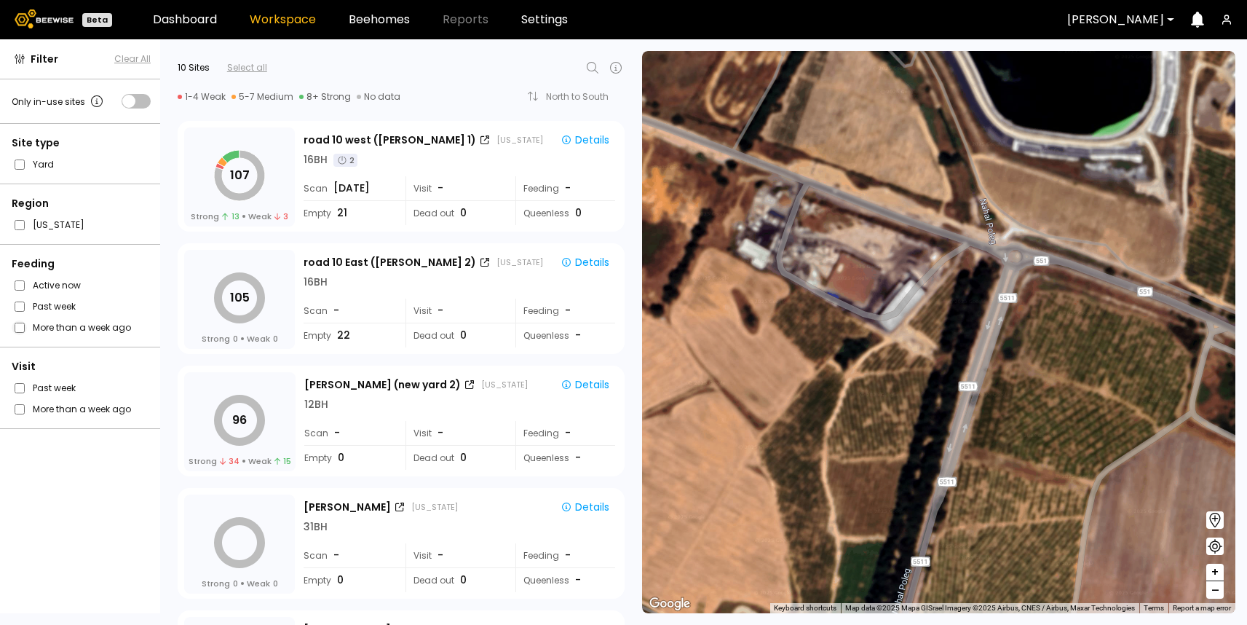
click at [15, 321] on span at bounding box center [19, 327] width 15 height 15
click at [32, 339] on div "Feeding Active now Past week More than a week ago" at bounding box center [81, 295] width 162 height 103
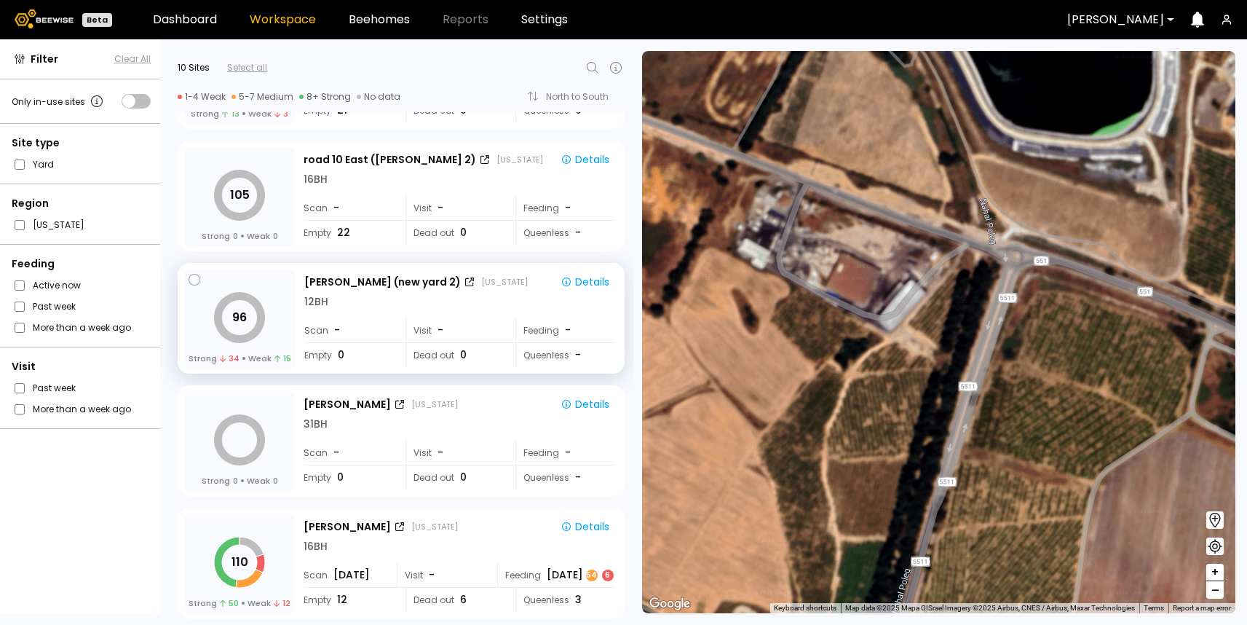
scroll to position [103, 0]
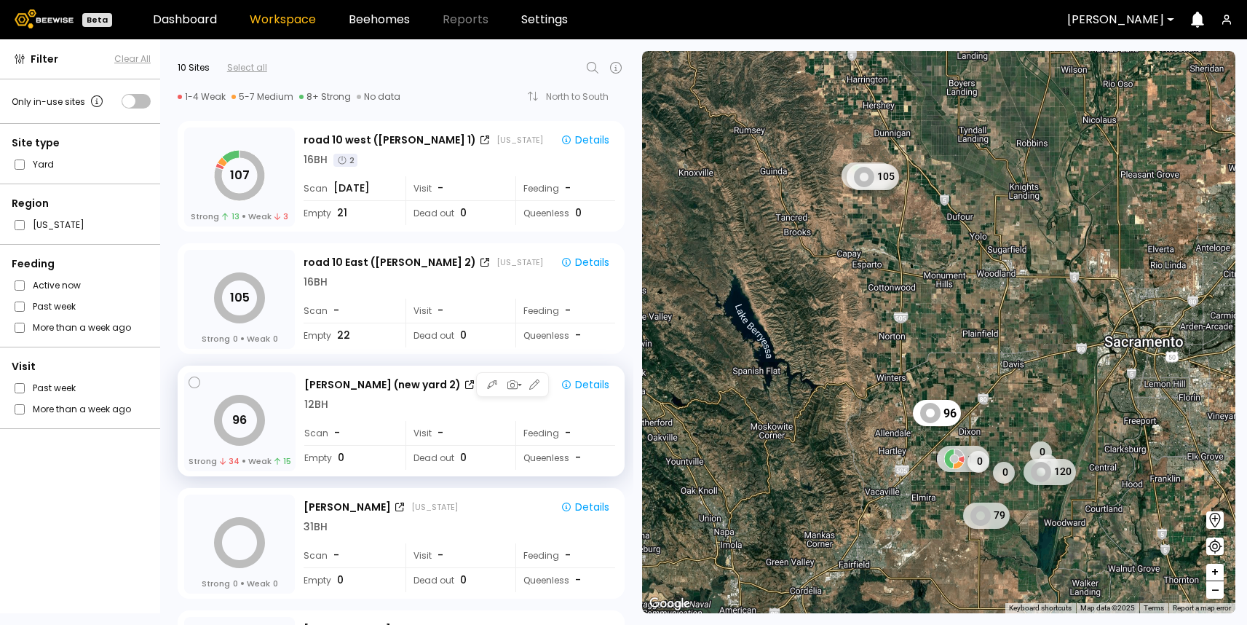
click at [352, 430] on div "Scan -" at bounding box center [350, 433] width 92 height 24
click at [595, 387] on div "Details" at bounding box center [585, 384] width 49 height 13
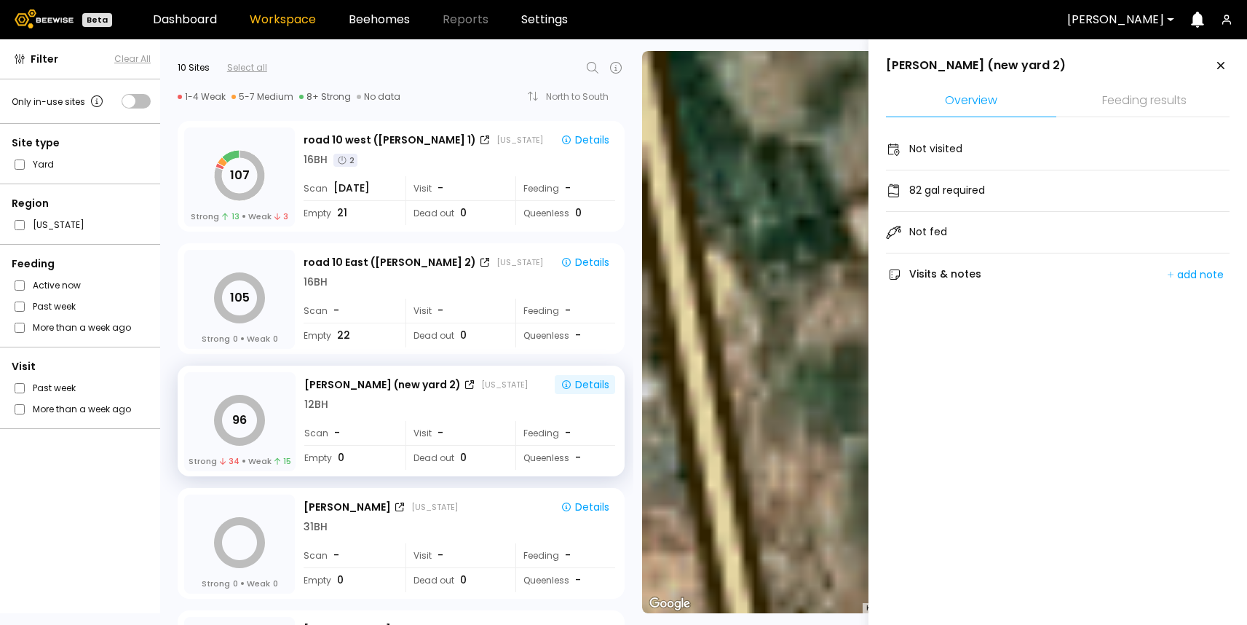
click at [1163, 87] on li "Feeding results" at bounding box center [1144, 101] width 170 height 31
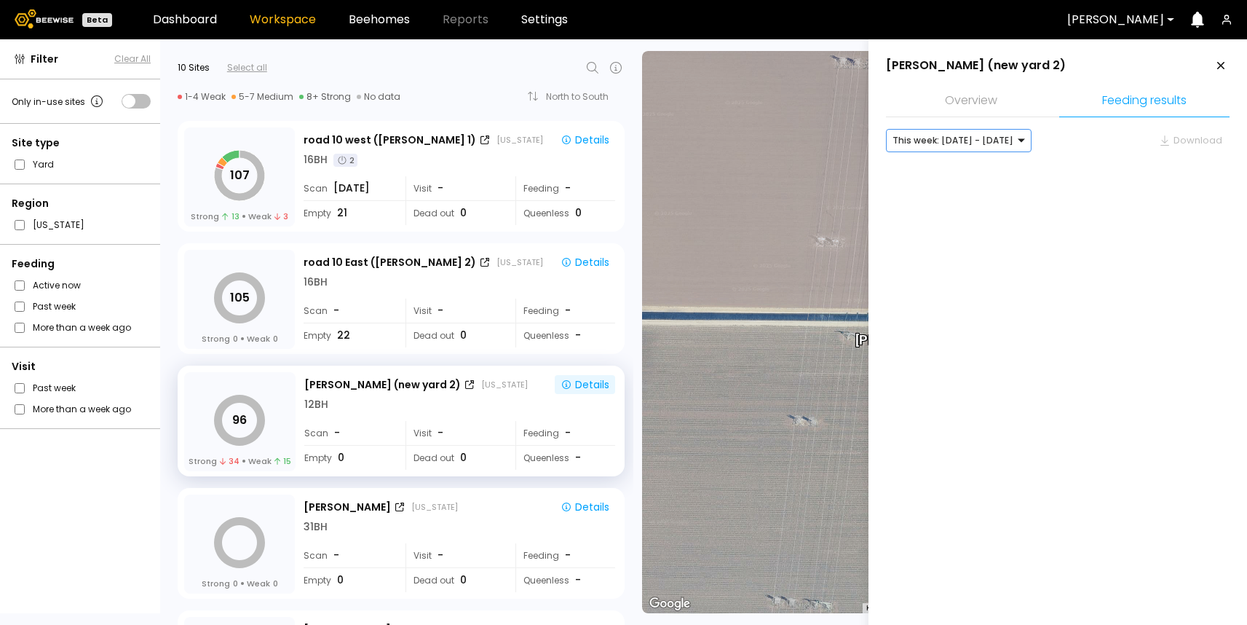
click at [1016, 144] on div "This week: [DATE] - [DATE]" at bounding box center [959, 140] width 146 height 23
click at [1001, 170] on div "Last week: [DATE] - [DATE]" at bounding box center [959, 171] width 128 height 9
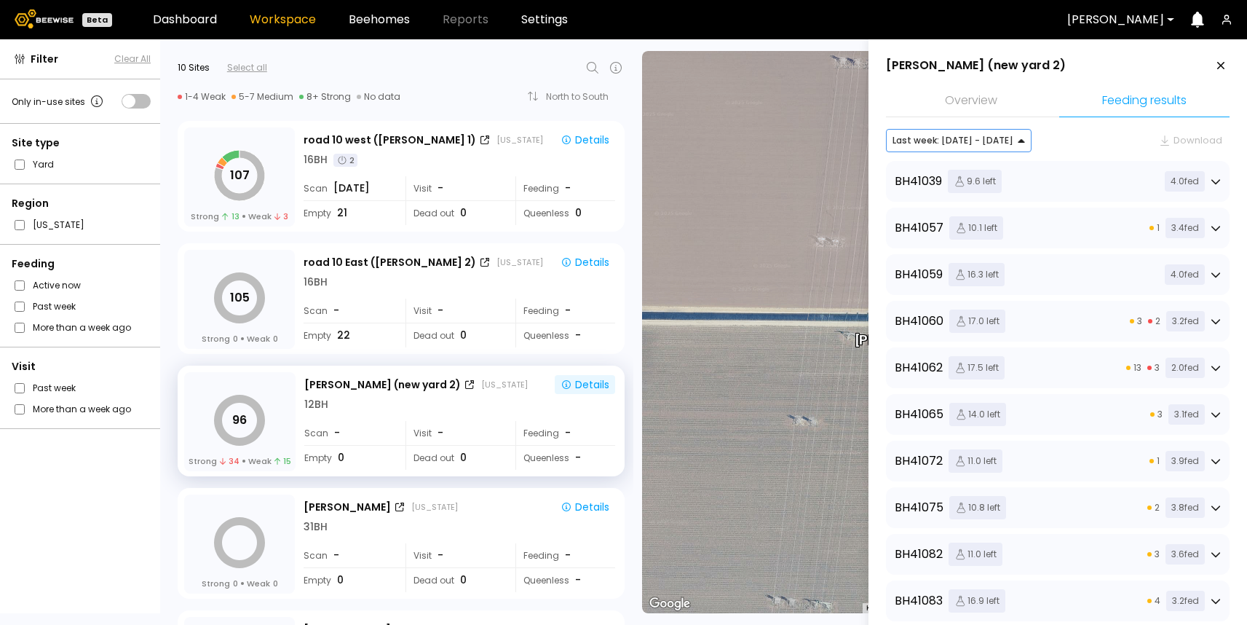
click at [1057, 165] on div "BH 41039 9.6 left 4.0 fed" at bounding box center [1058, 181] width 344 height 41
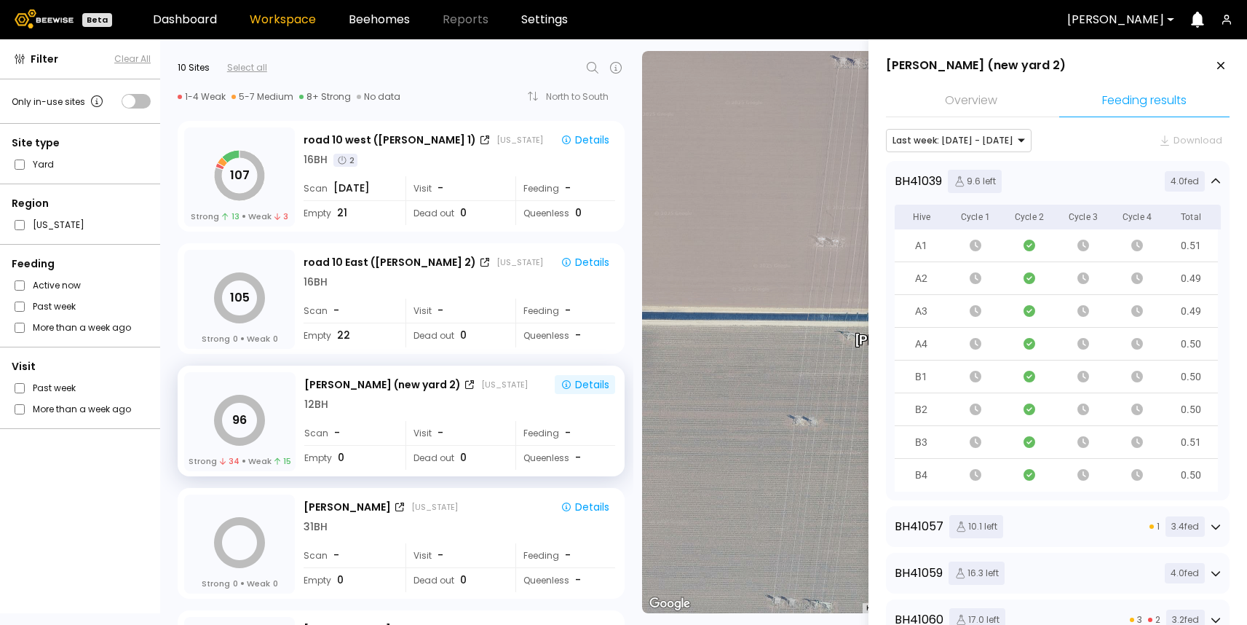
click at [1051, 183] on div "BH 41039 9.6 left 4.0 fed" at bounding box center [1058, 181] width 326 height 23
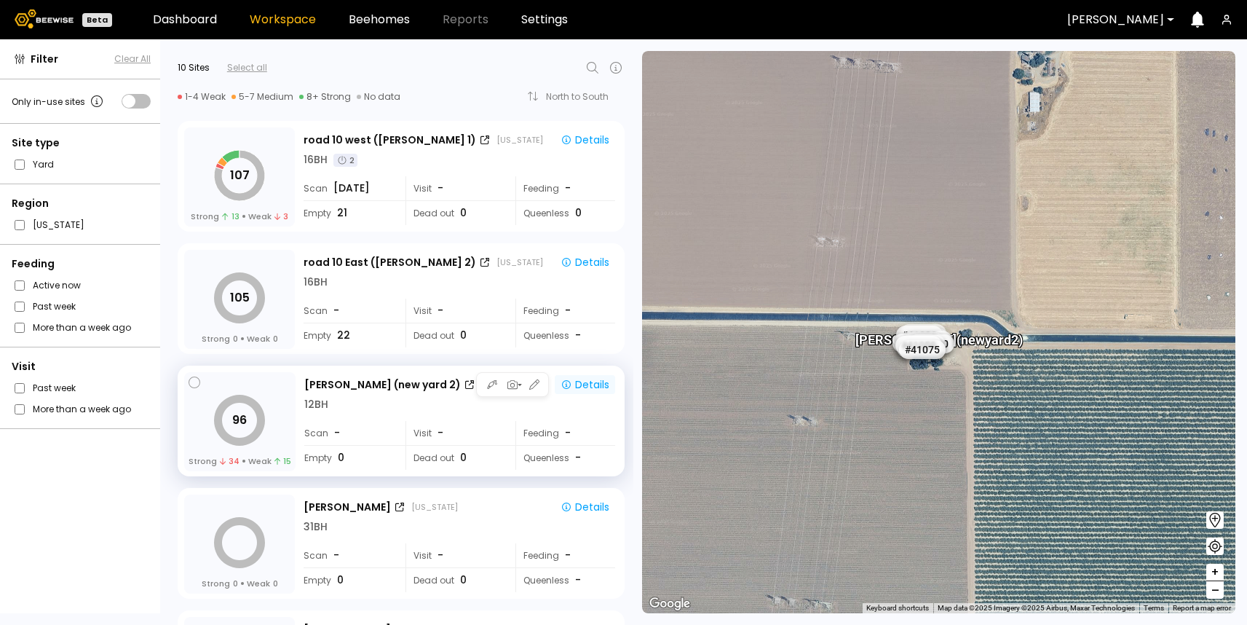
click at [599, 386] on div "Details" at bounding box center [585, 384] width 49 height 13
click at [578, 416] on div "[PERSON_NAME] (new yard 2) [US_STATE] Details 12 BH Scan - Visit - Feeding - Em…" at bounding box center [461, 422] width 314 height 100
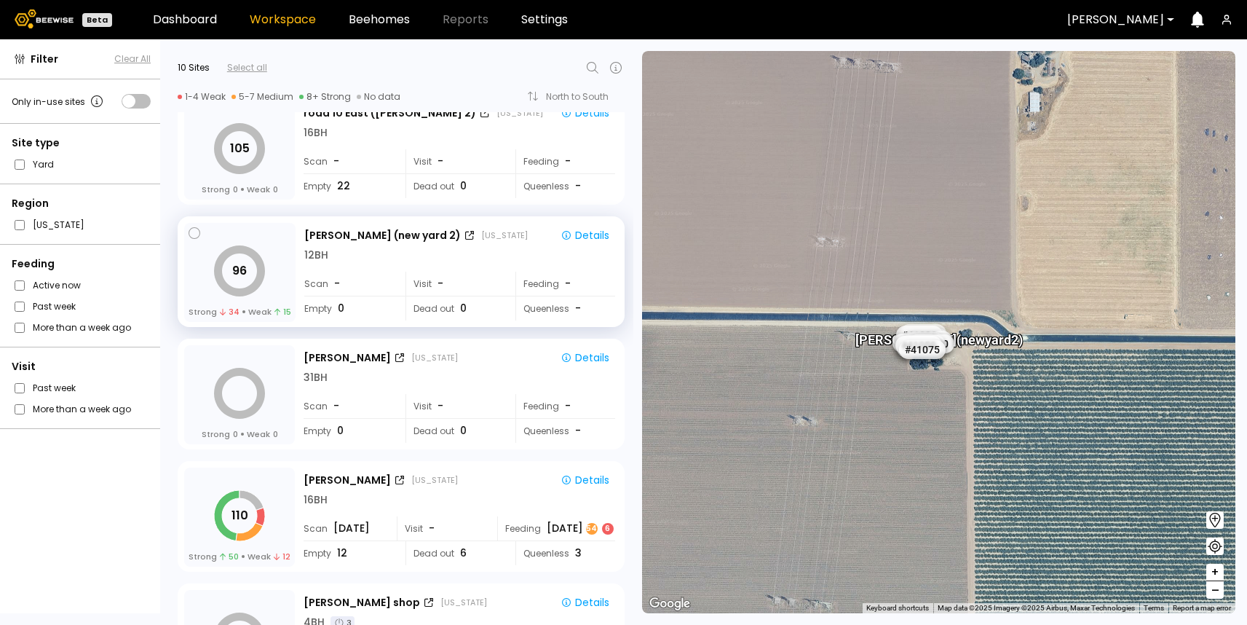
scroll to position [131, 0]
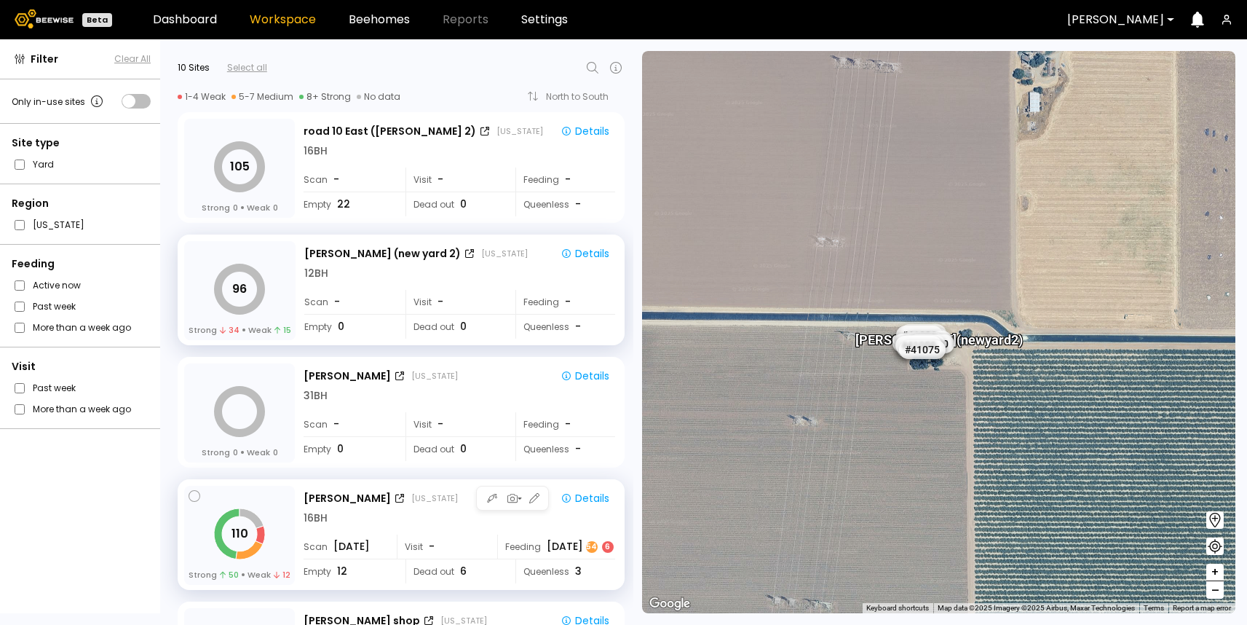
click at [561, 542] on div "[DATE] 6" at bounding box center [581, 546] width 68 height 15
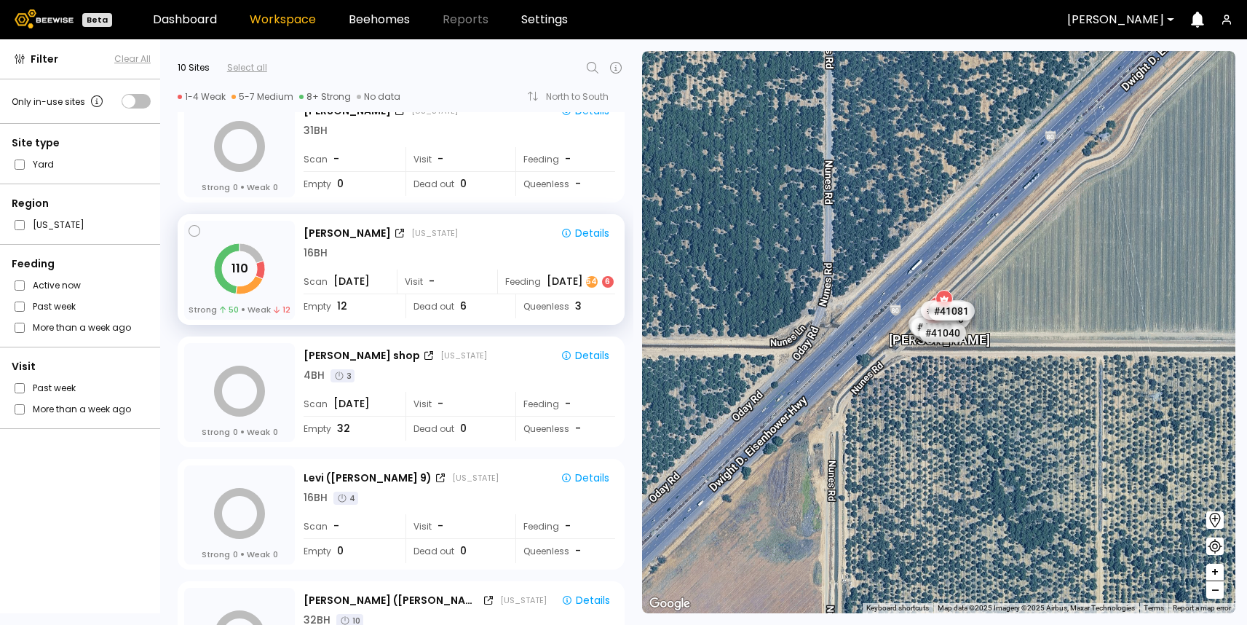
scroll to position [414, 0]
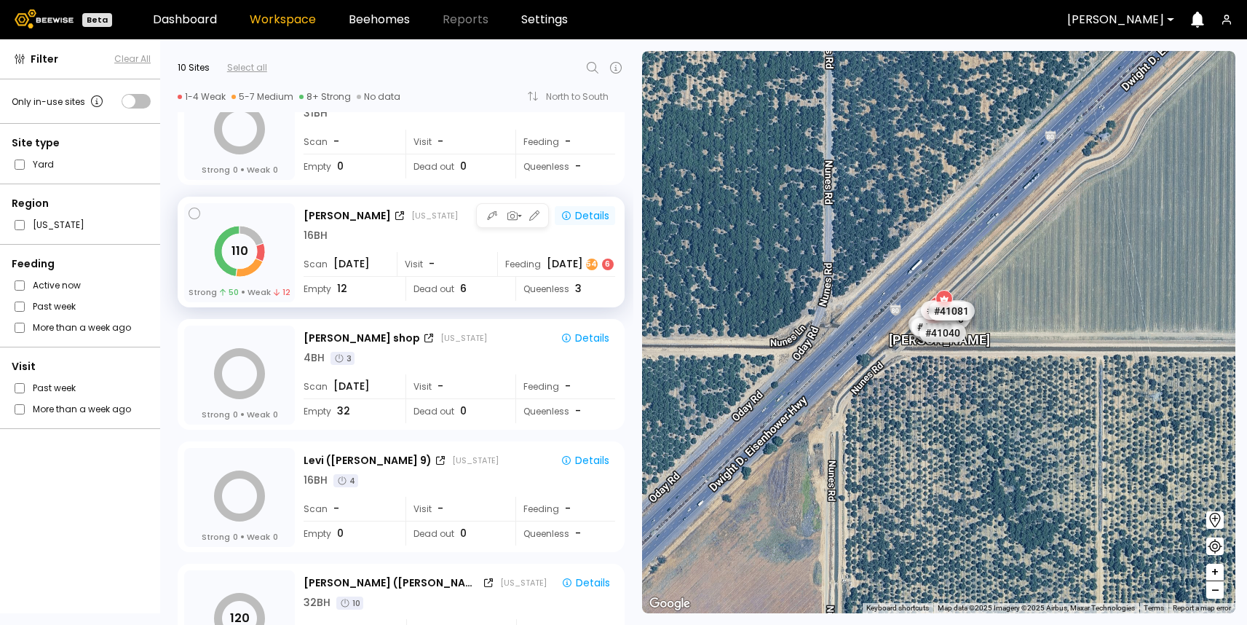
click at [589, 206] on button "Details" at bounding box center [585, 215] width 60 height 19
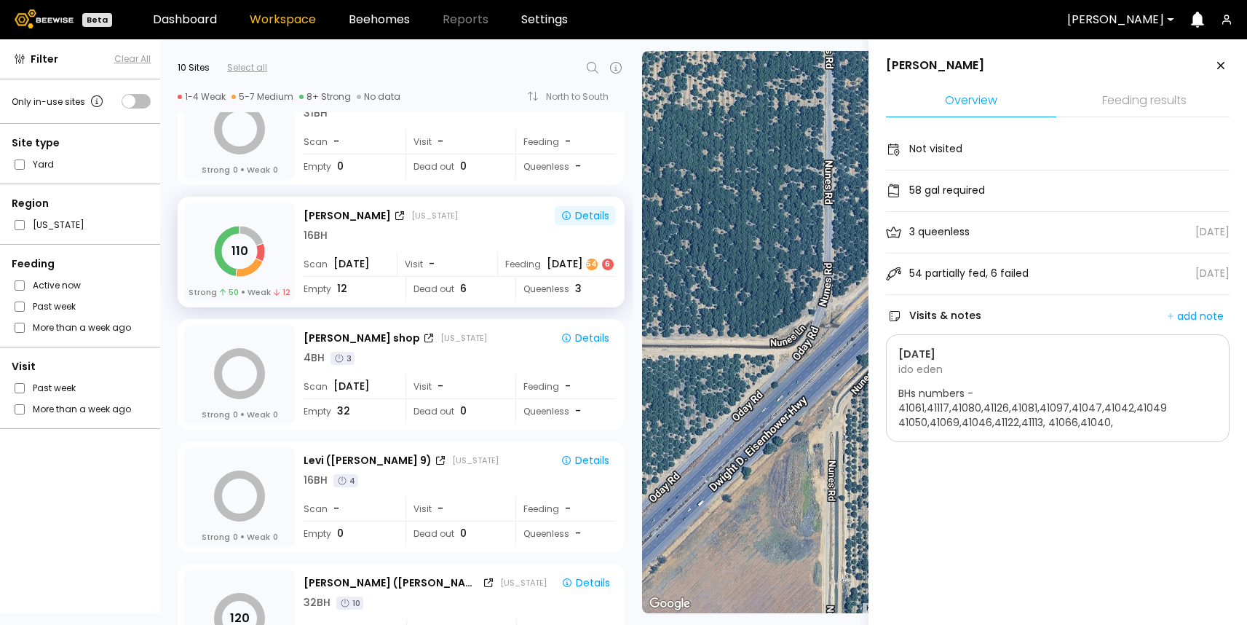
click at [1138, 98] on li "Feeding results" at bounding box center [1144, 101] width 170 height 31
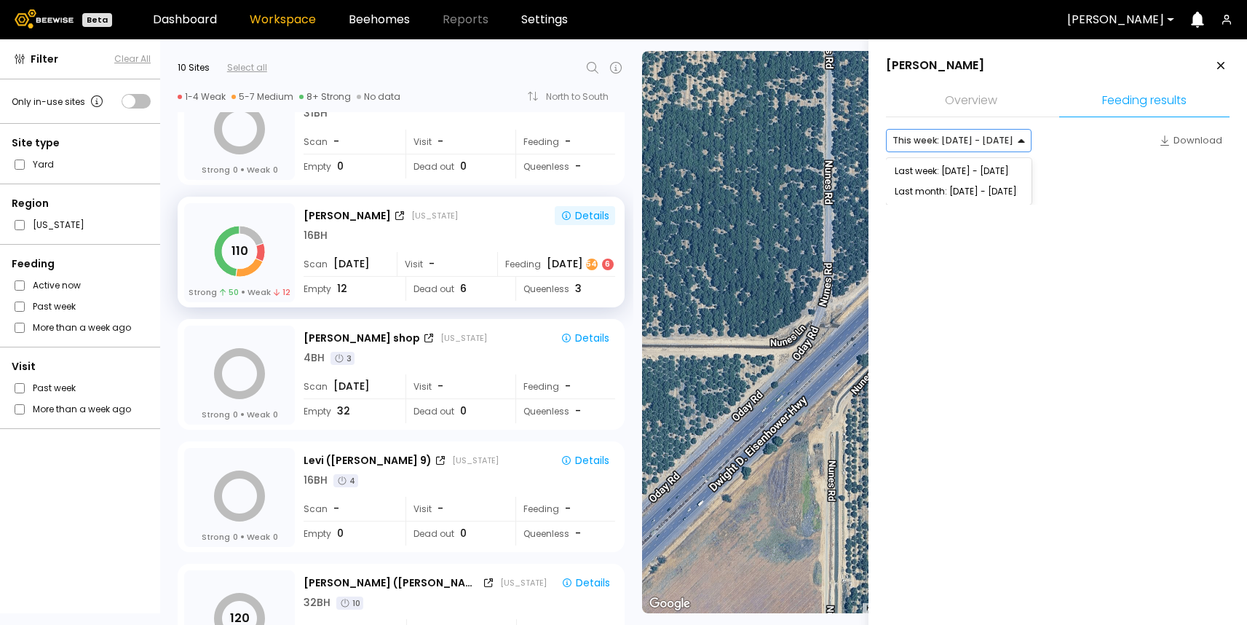
click at [1003, 146] on div at bounding box center [953, 140] width 121 height 13
click at [974, 175] on div "Last week: [DATE] - [DATE]" at bounding box center [959, 171] width 128 height 9
click at [983, 142] on div at bounding box center [953, 140] width 121 height 13
click at [952, 189] on div "Last month: [DATE] - [DATE]" at bounding box center [959, 191] width 128 height 9
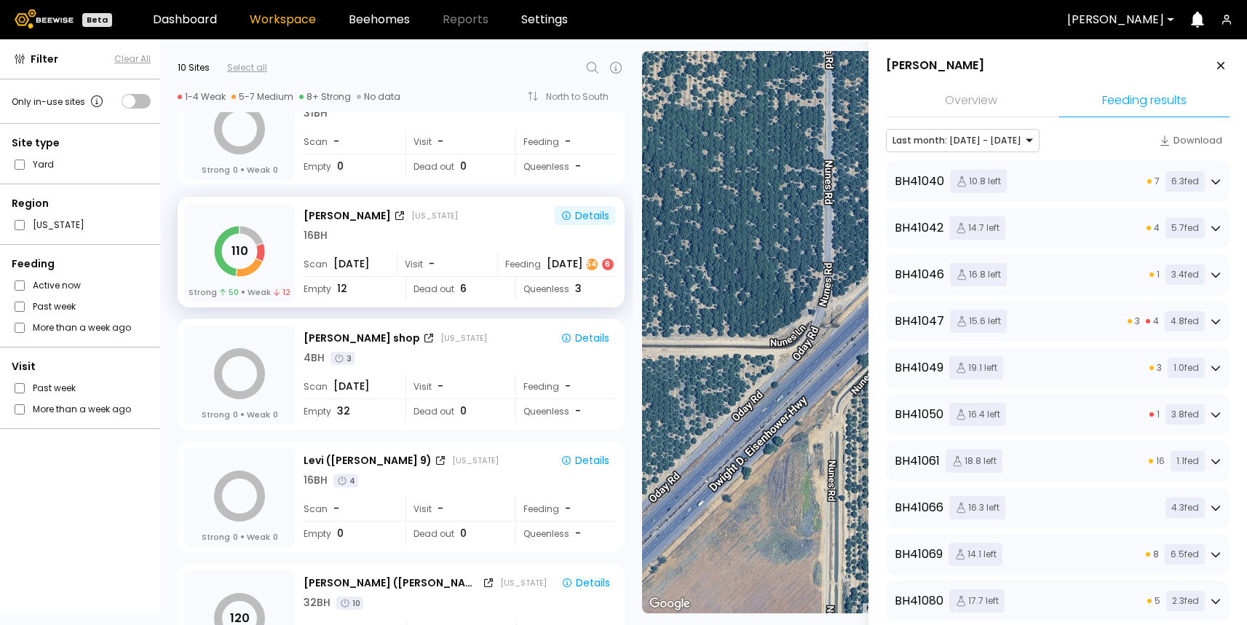
click at [1027, 181] on div "BH 41040 10.8 left 7 6.3 fed" at bounding box center [1058, 181] width 326 height 23
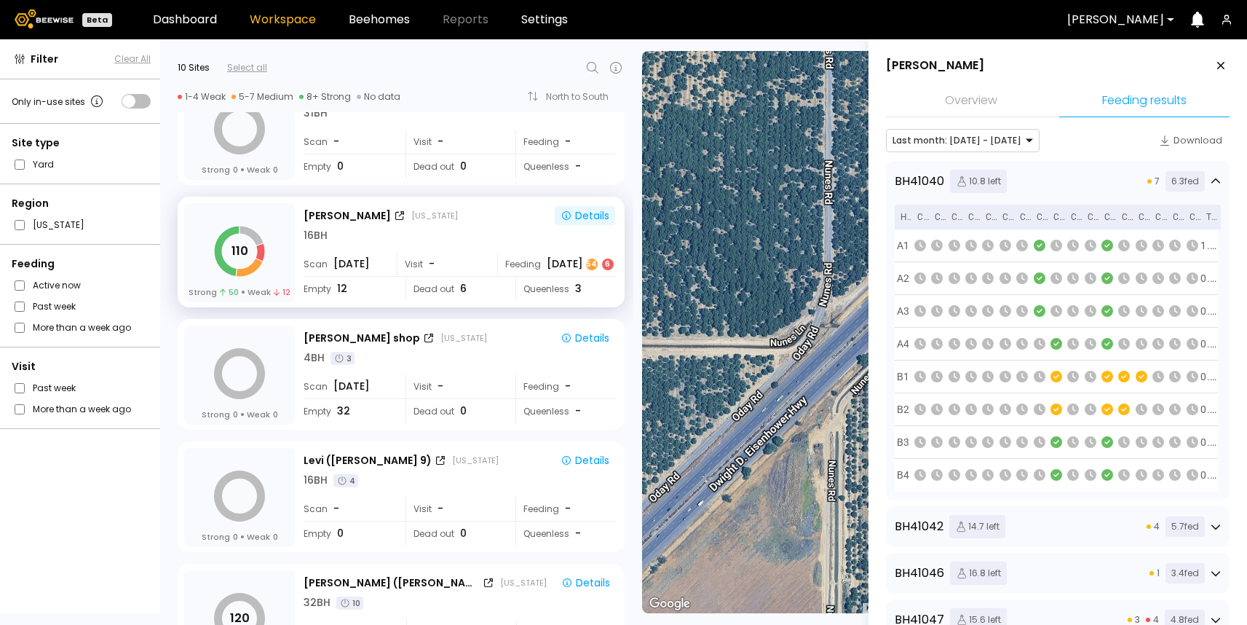
click at [1013, 171] on div "BH 41040 10.8 left 7 6.3 fed" at bounding box center [1058, 181] width 326 height 23
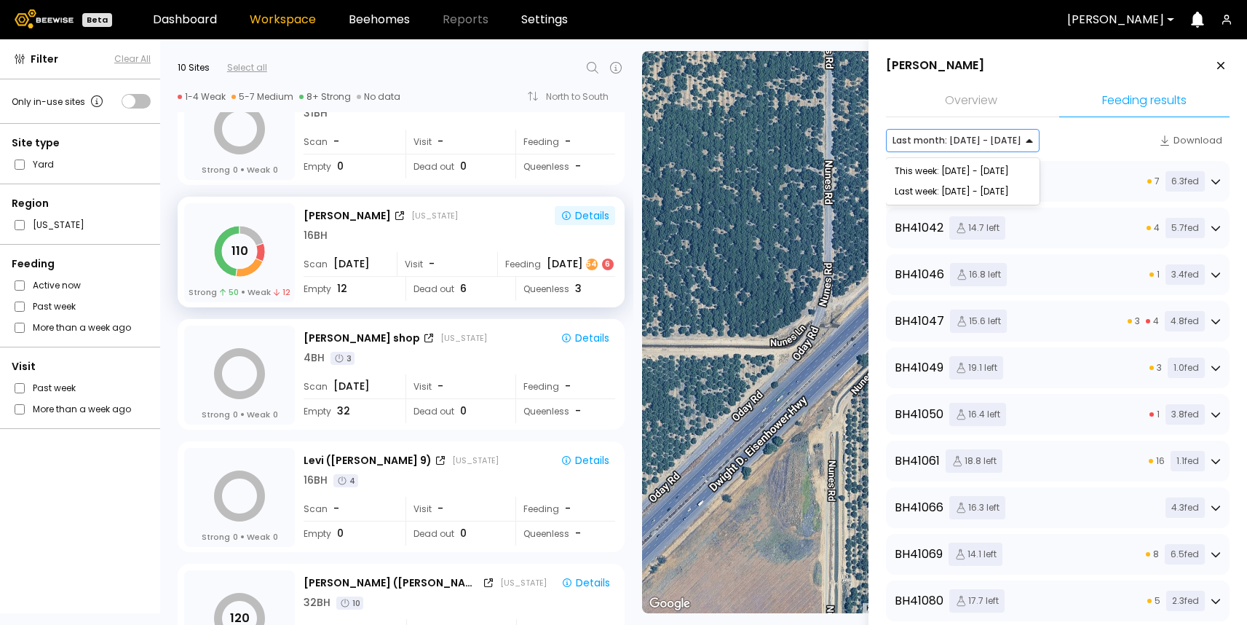
click at [995, 143] on div at bounding box center [957, 140] width 129 height 13
click at [979, 168] on div "This week: [DATE] - [DATE]" at bounding box center [963, 171] width 136 height 9
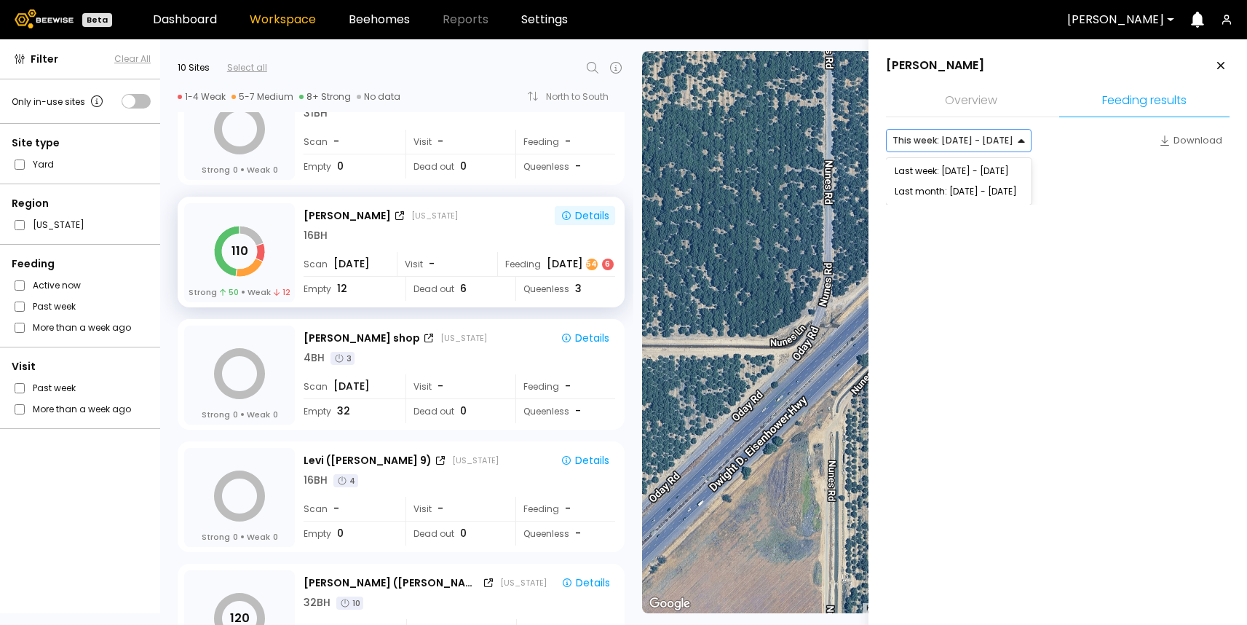
click at [977, 140] on div at bounding box center [953, 140] width 121 height 13
click at [941, 169] on div "Last week: [DATE] - [DATE]" at bounding box center [959, 171] width 128 height 9
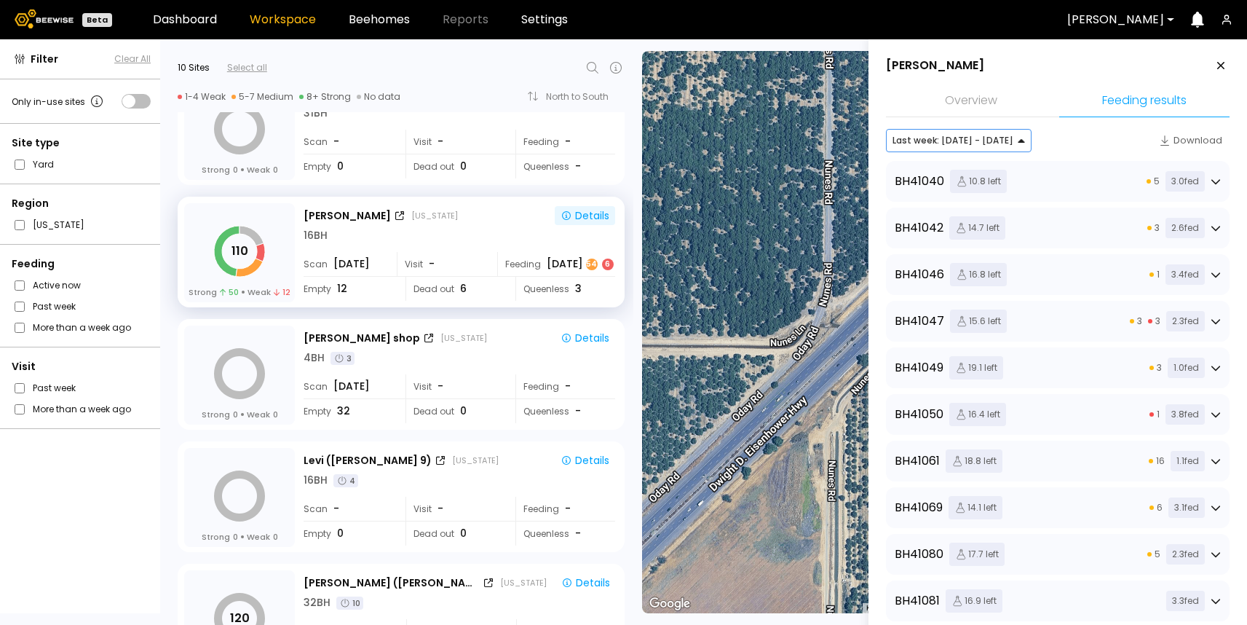
click at [1095, 191] on div "BH 41040 10.8 left 5 3.0 fed" at bounding box center [1058, 181] width 326 height 23
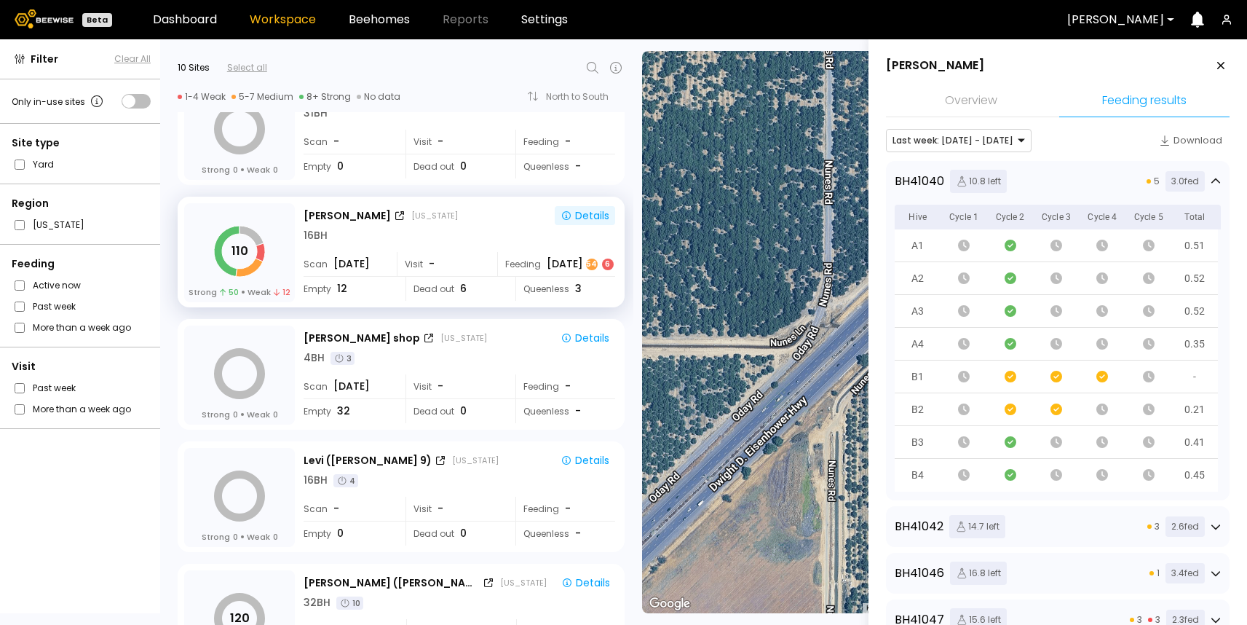
click at [1066, 187] on div "BH 41040 10.8 left 5 3.0 fed" at bounding box center [1058, 181] width 326 height 23
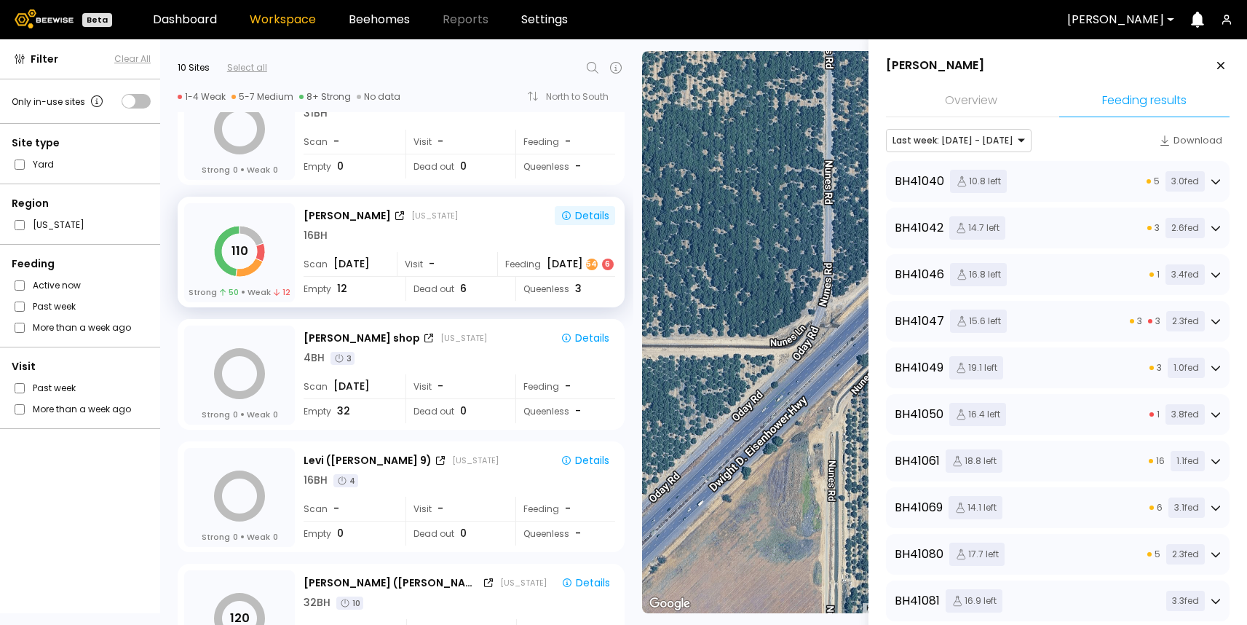
click at [1038, 176] on div "BH 41040 10.8 left 5 3.0 fed" at bounding box center [1058, 181] width 326 height 23
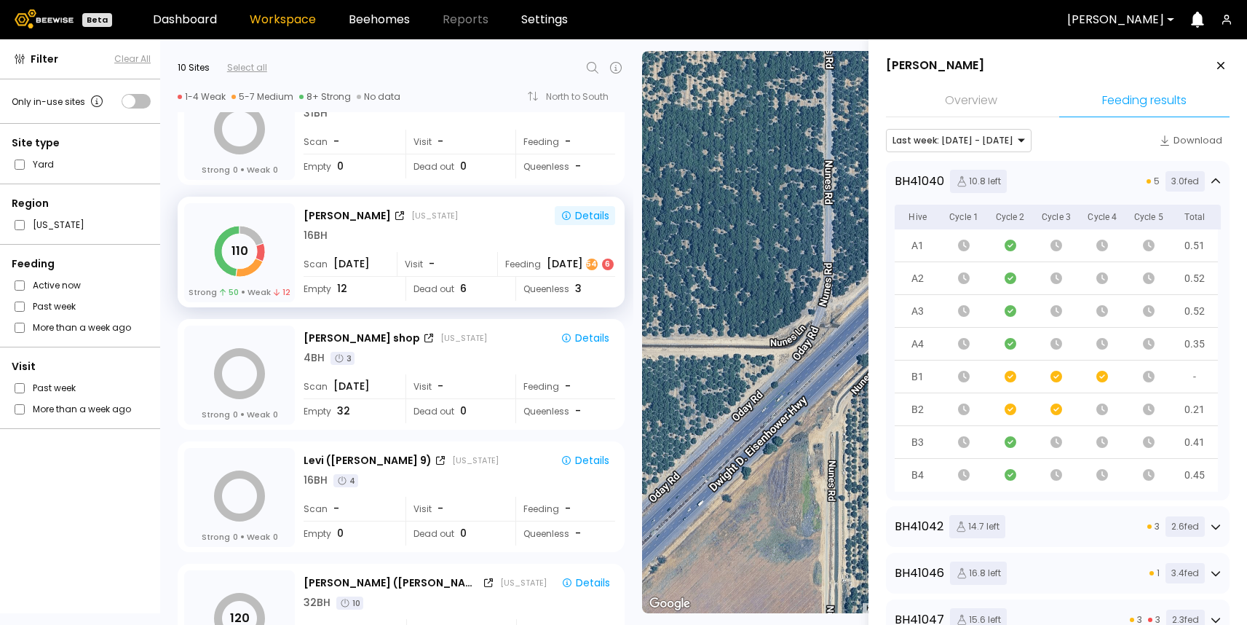
click at [1211, 178] on icon at bounding box center [1216, 181] width 10 height 10
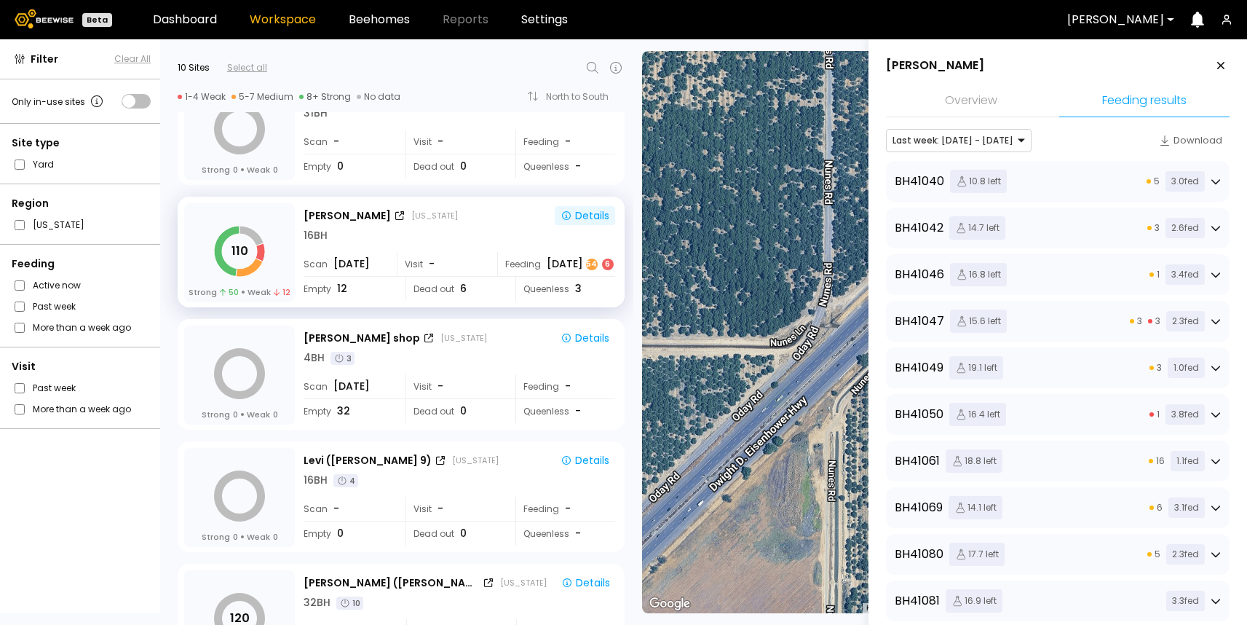
click at [1121, 323] on div "BH 41047 15.6 left 3 3 2.3 fed" at bounding box center [1058, 320] width 326 height 23
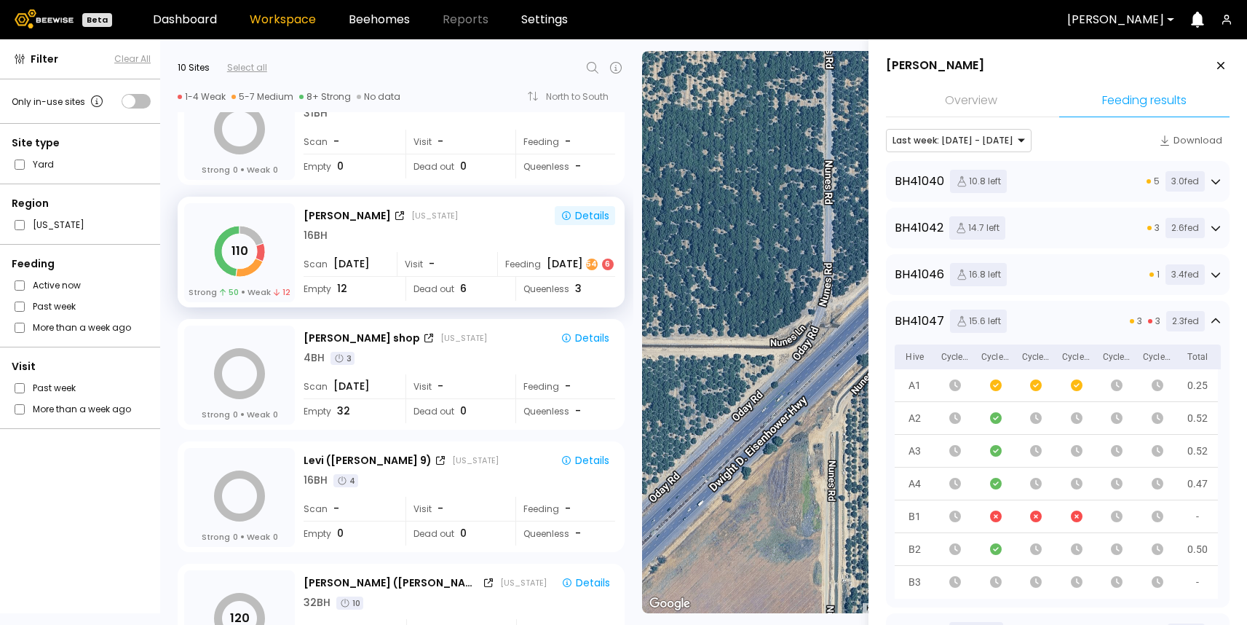
click at [1215, 317] on icon at bounding box center [1216, 321] width 10 height 10
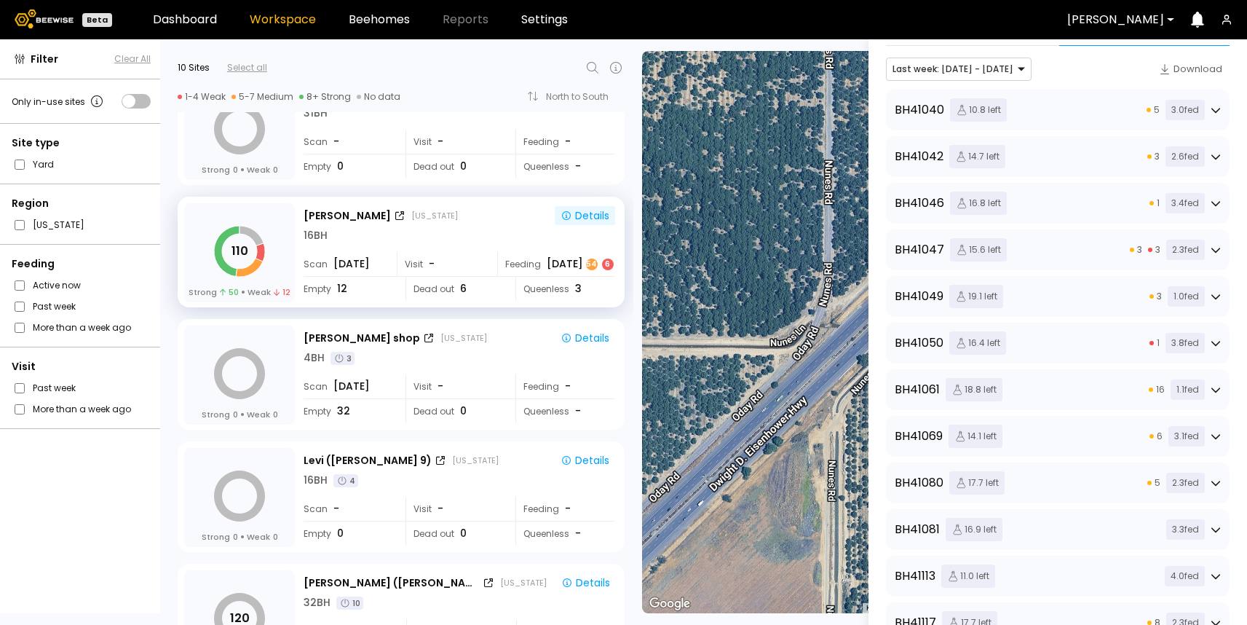
scroll to position [0, 0]
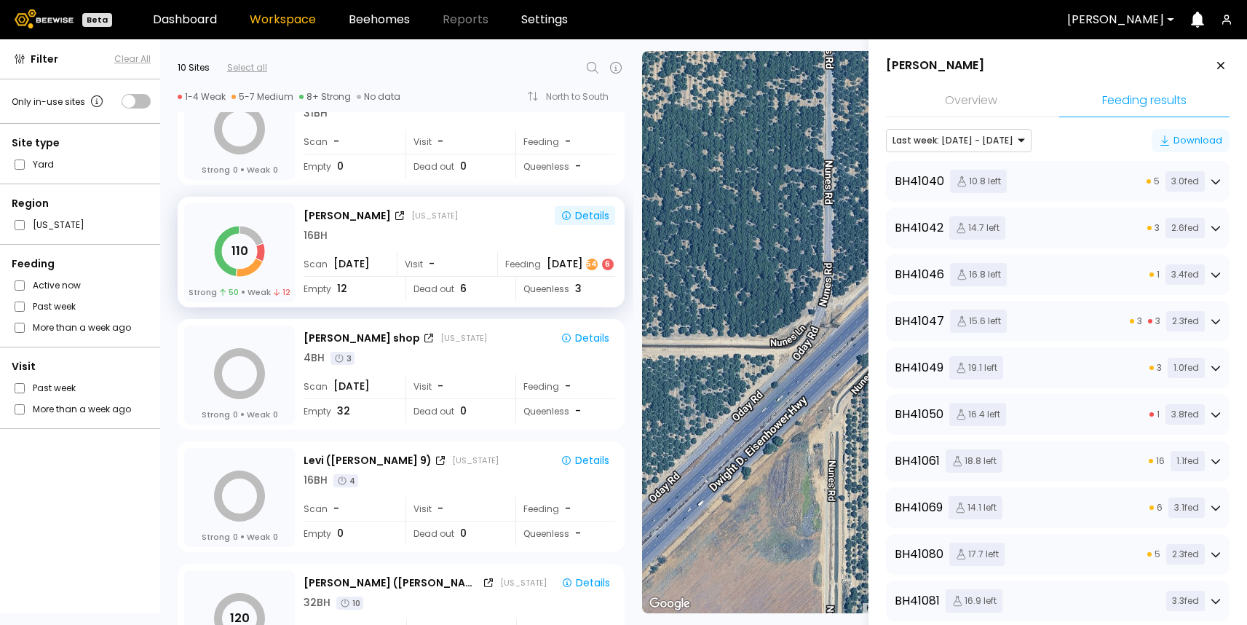
click at [1179, 142] on div "Download" at bounding box center [1190, 140] width 63 height 15
click at [1097, 175] on div "BH 41040 10.8 left 5 3.0 fed" at bounding box center [1058, 181] width 326 height 23
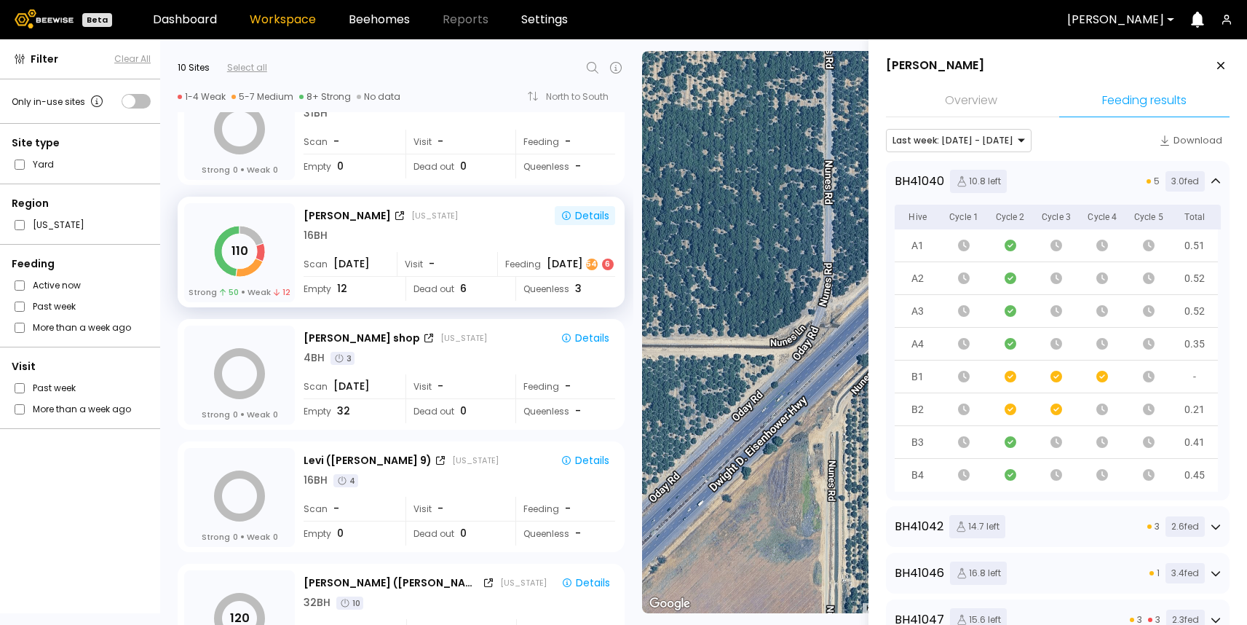
click at [1095, 179] on div "BH 41040 10.8 left 5 3.0 fed" at bounding box center [1058, 181] width 326 height 23
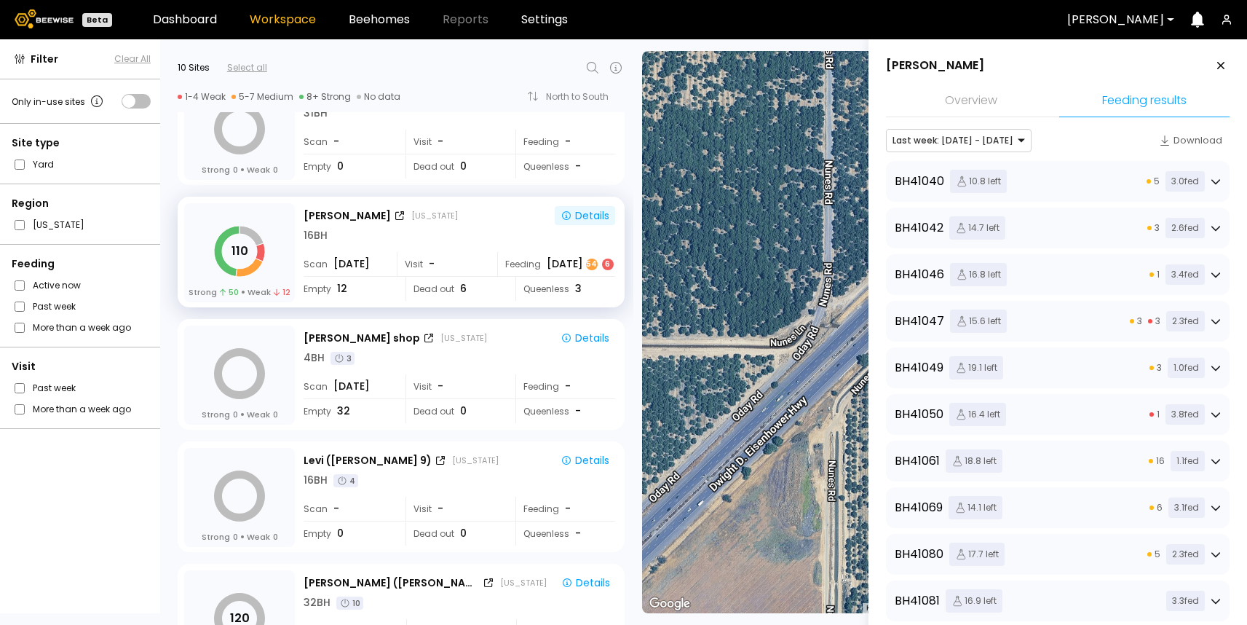
click at [1114, 327] on div "BH 41047 15.6 left 3 3 2.3 fed" at bounding box center [1058, 320] width 326 height 23
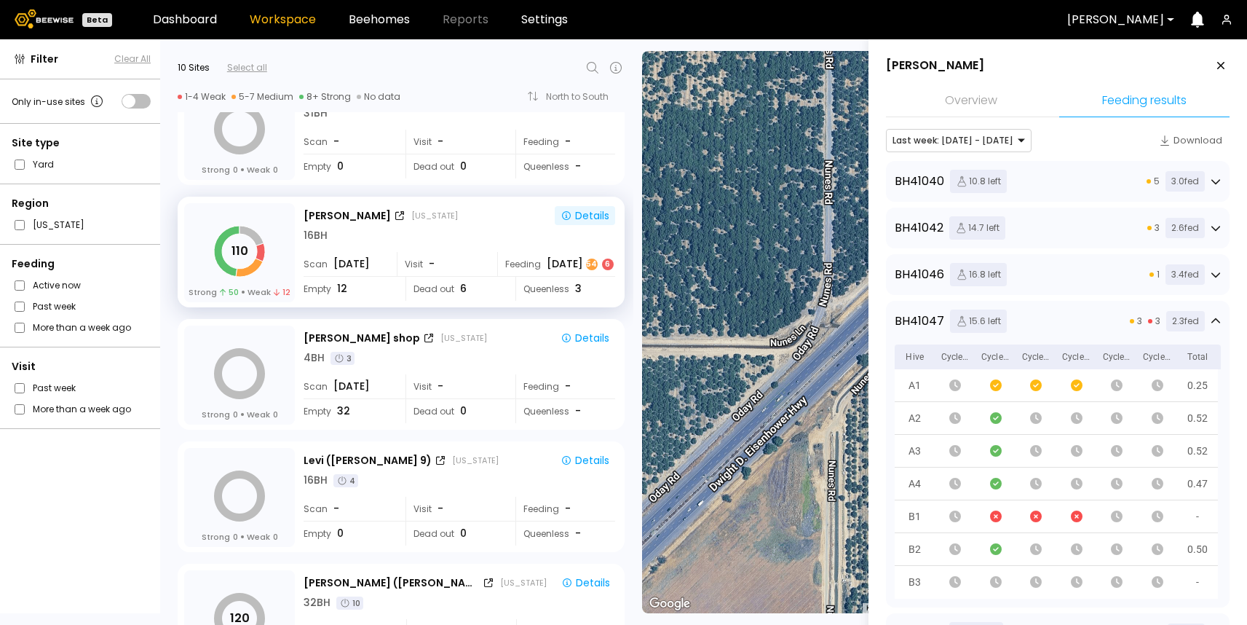
click at [1085, 327] on div "BH 41047 15.6 left 3 3 2.3 fed" at bounding box center [1058, 320] width 326 height 23
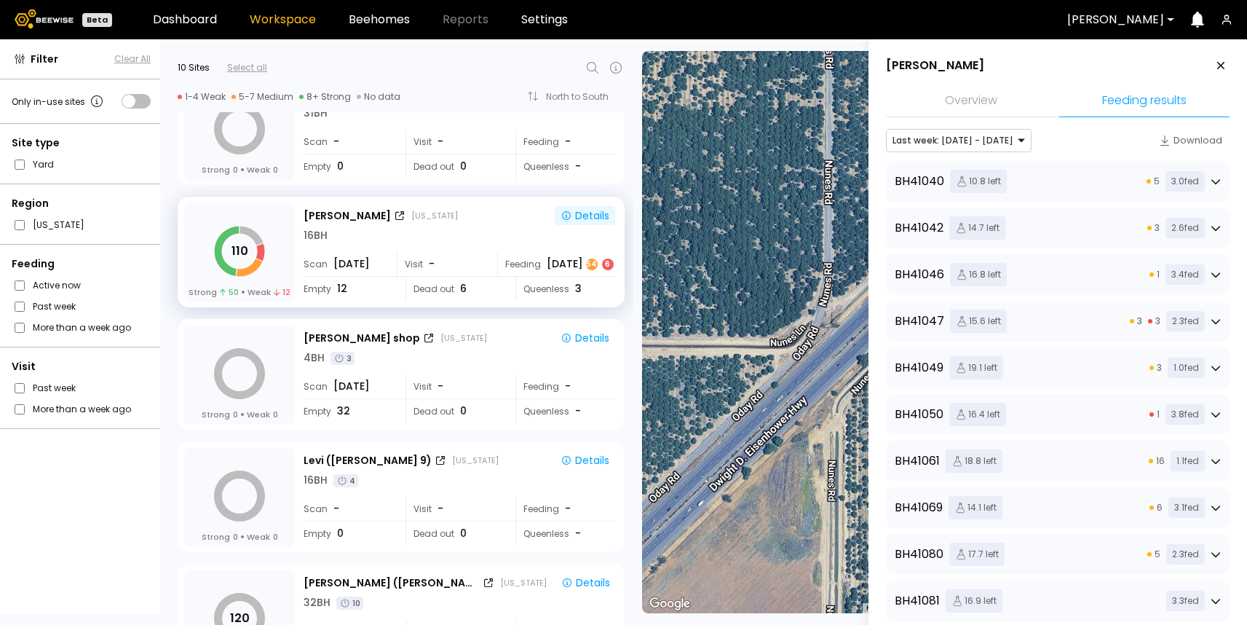
click at [1073, 186] on div "BH 41040 10.8 left 5 3.0 fed" at bounding box center [1058, 181] width 326 height 23
